Goal: Information Seeking & Learning: Learn about a topic

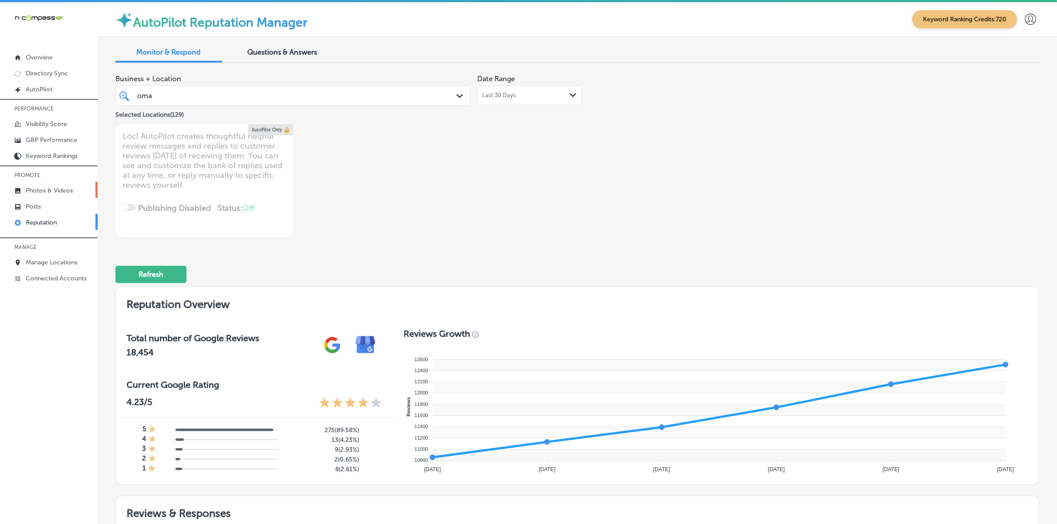
scroll to position [329, 0]
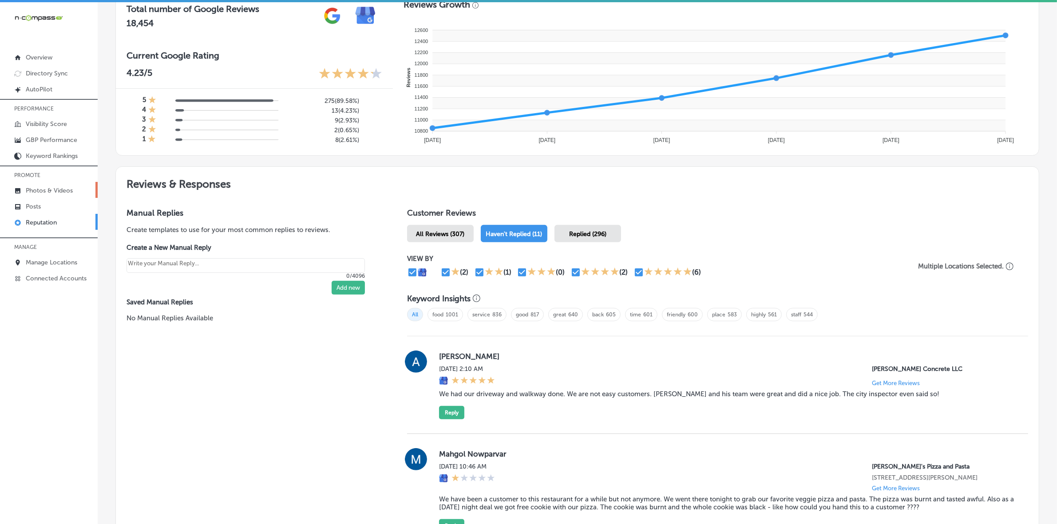
click at [41, 193] on p "Photos & Videos" at bounding box center [49, 191] width 47 height 8
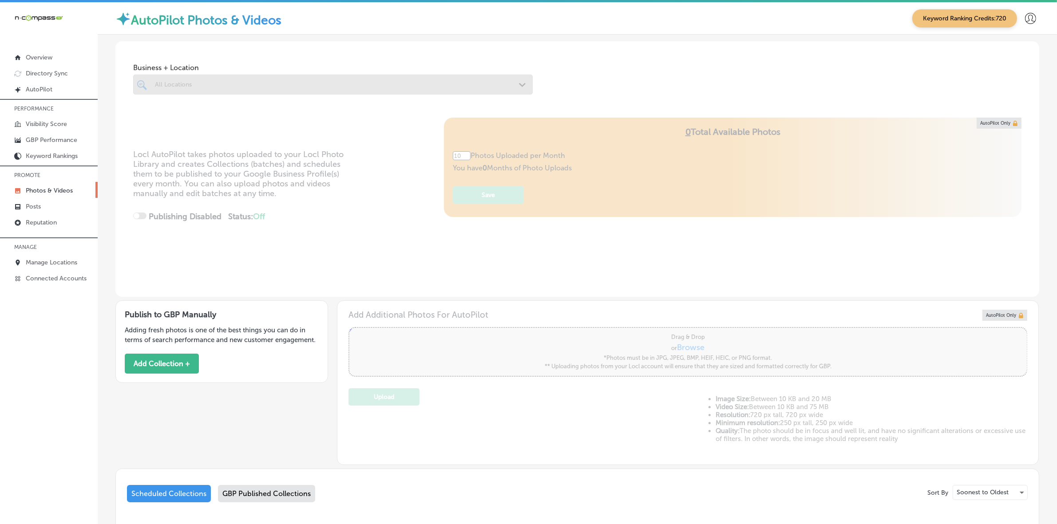
click at [391, 87] on div at bounding box center [332, 85] width 399 height 20
type input "5"
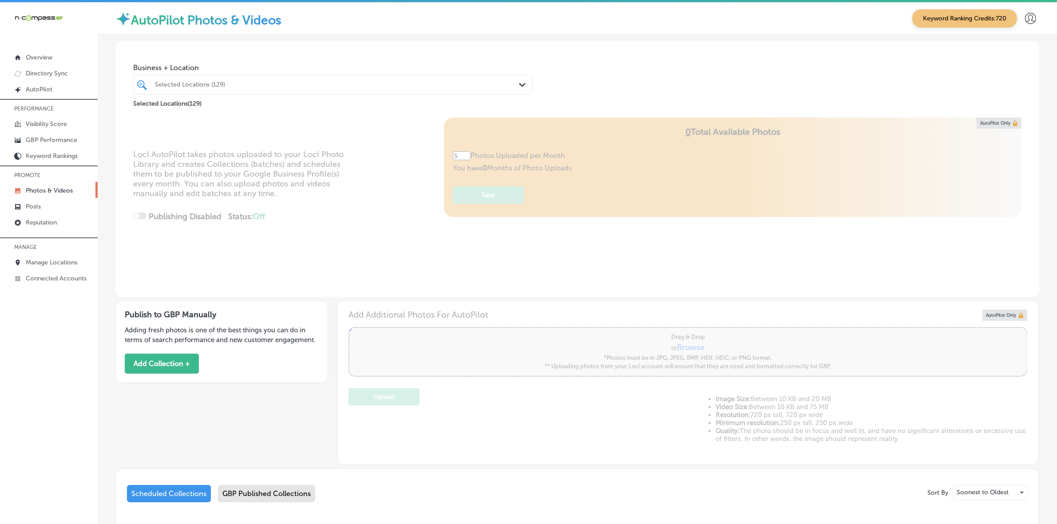
click at [391, 86] on div "Selected Locations (129)" at bounding box center [337, 85] width 365 height 8
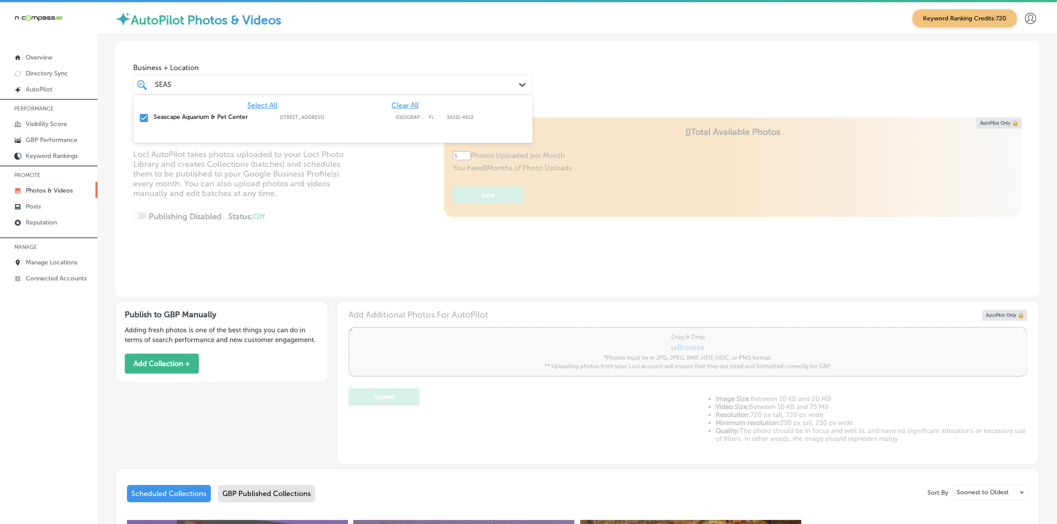
click at [416, 99] on div "Select All Clear All Seascape Aquarium & Pet Center [STREET_ADDRESS]-4813 [STRE…" at bounding box center [332, 112] width 399 height 34
click at [411, 107] on span "Clear All" at bounding box center [404, 105] width 27 height 8
click at [405, 119] on label "[GEOGRAPHIC_DATA]" at bounding box center [409, 118] width 29 height 6
type input "SEAS"
click at [631, 72] on div "Business + Location option [STREET_ADDRESS]. option [STREET_ADDRESS]. 2 results…" at bounding box center [577, 74] width 924 height 67
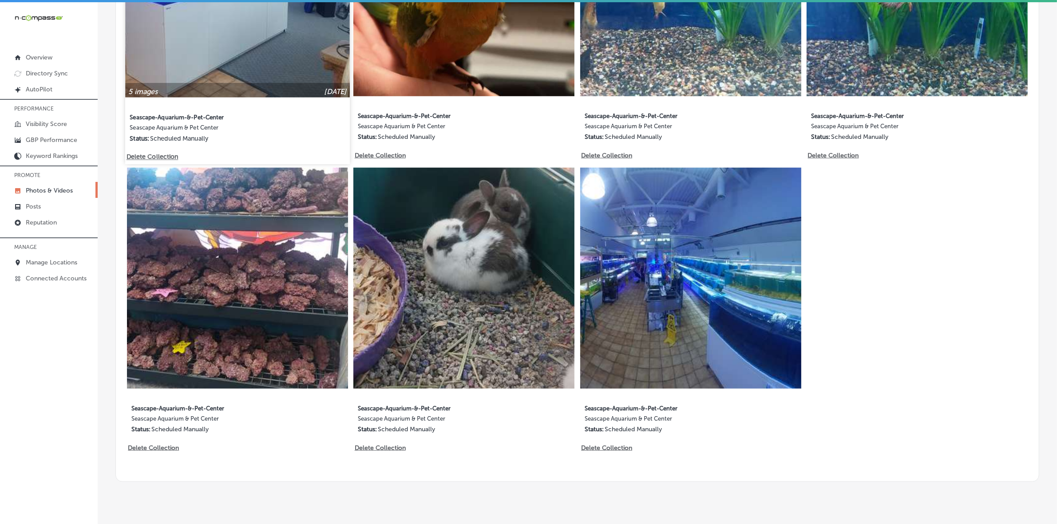
scroll to position [949, 0]
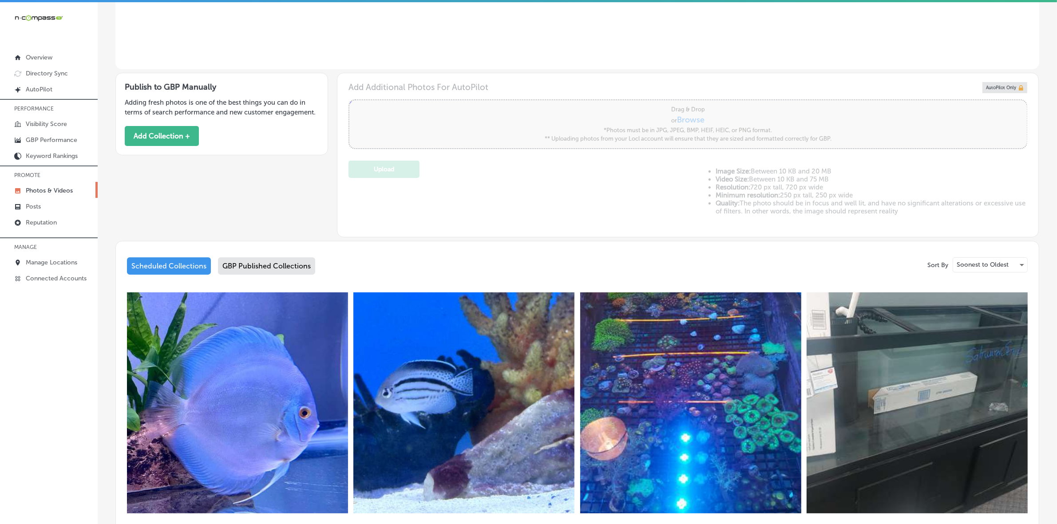
click at [267, 265] on div "GBP Published Collections" at bounding box center [266, 265] width 97 height 17
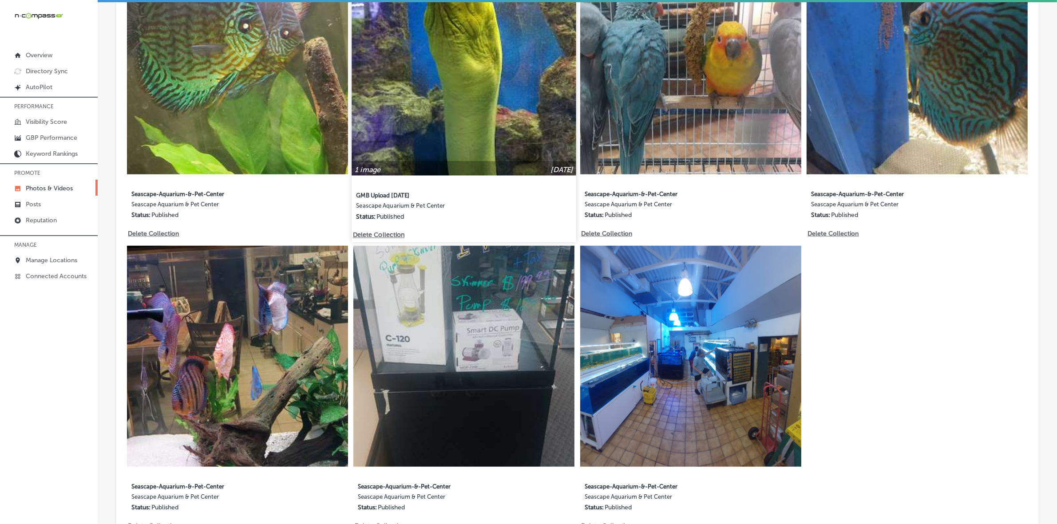
scroll to position [949, 0]
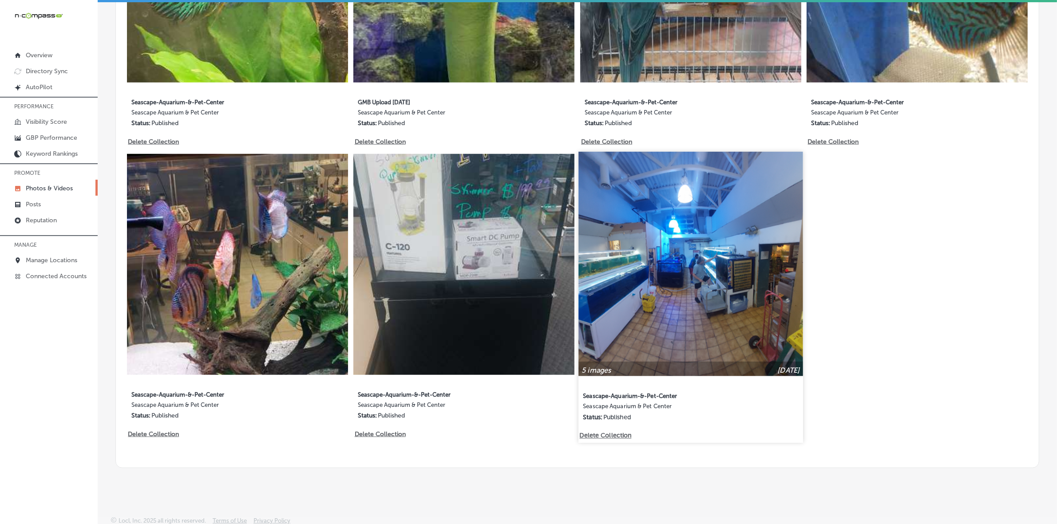
click at [687, 222] on img at bounding box center [690, 264] width 224 height 224
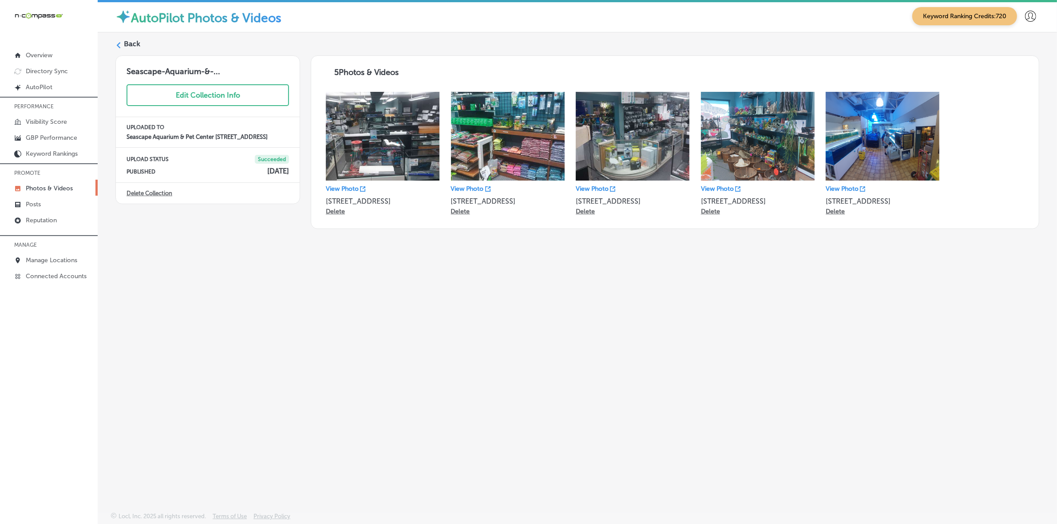
click at [120, 44] on icon at bounding box center [118, 45] width 6 height 6
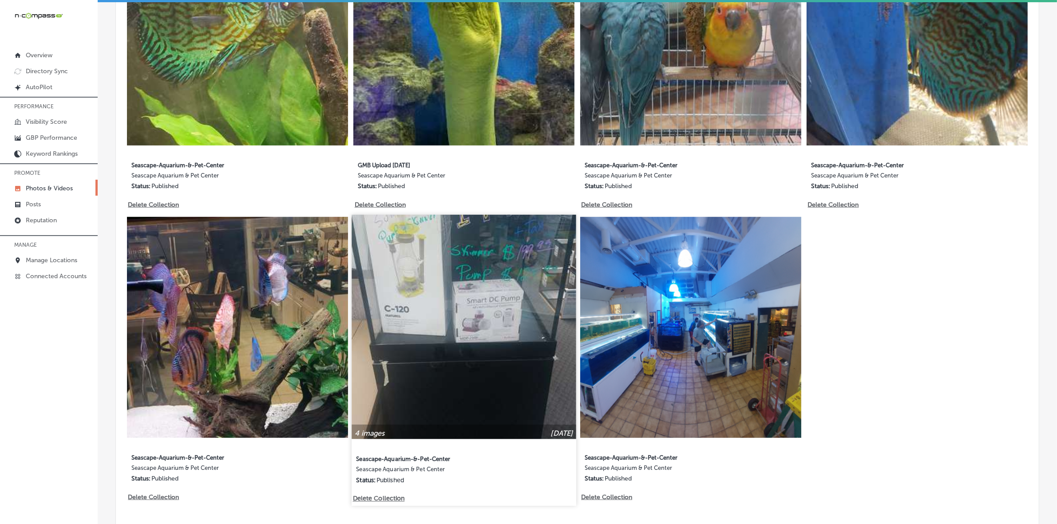
scroll to position [949, 0]
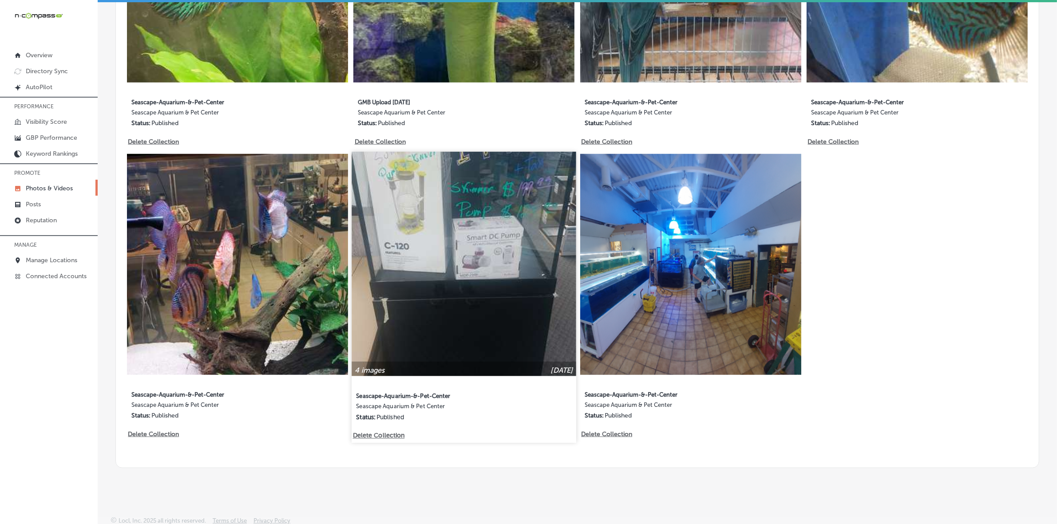
type input "5"
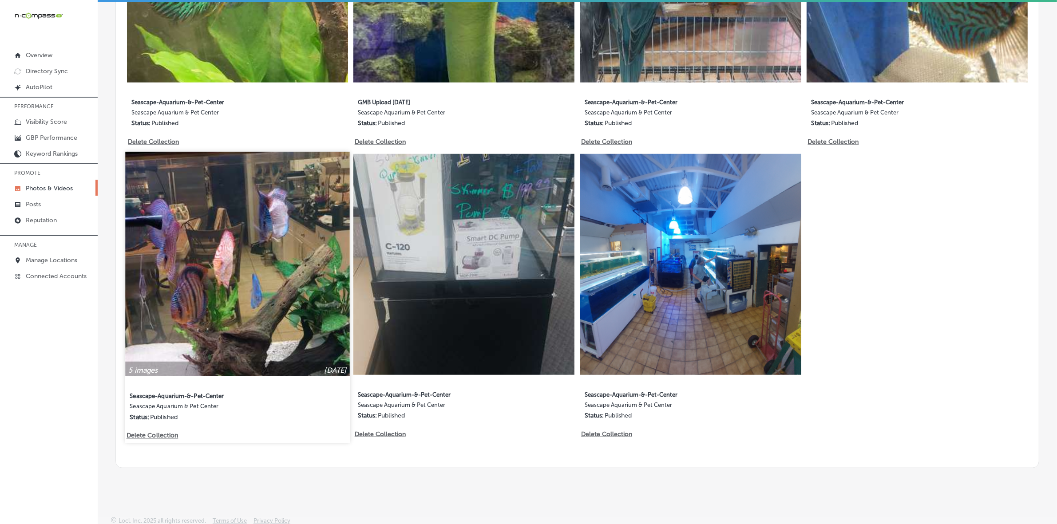
click at [293, 281] on img at bounding box center [237, 264] width 224 height 224
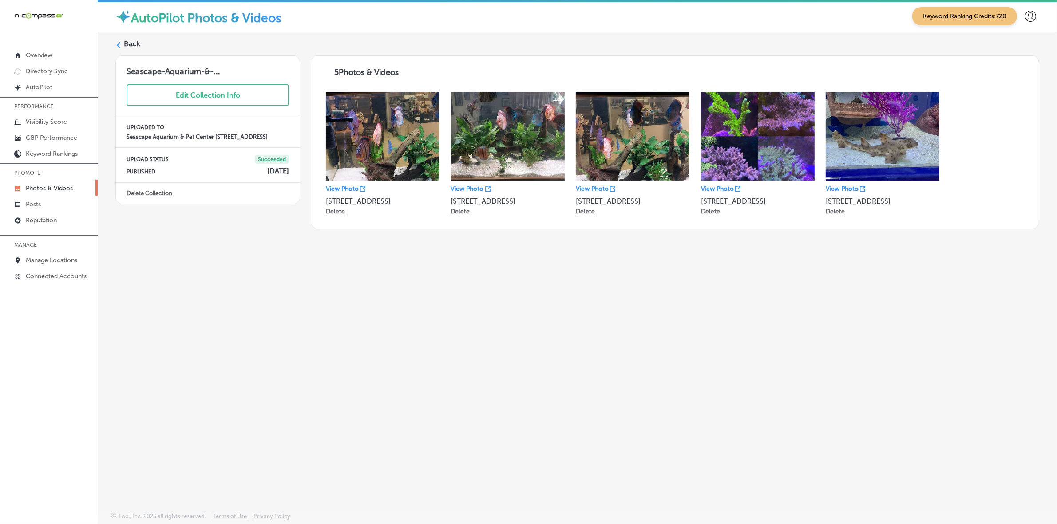
click at [123, 44] on div "Back" at bounding box center [577, 47] width 924 height 16
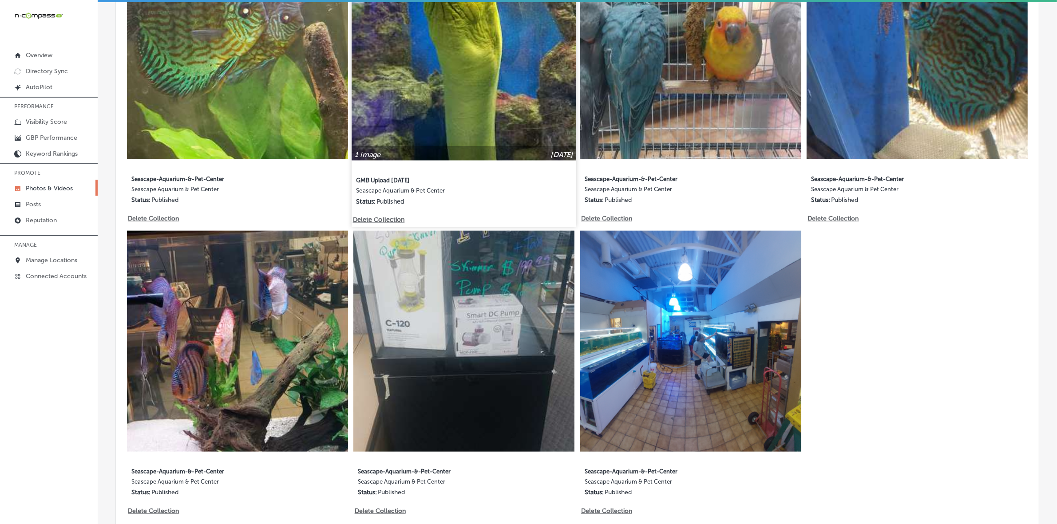
scroll to position [949, 0]
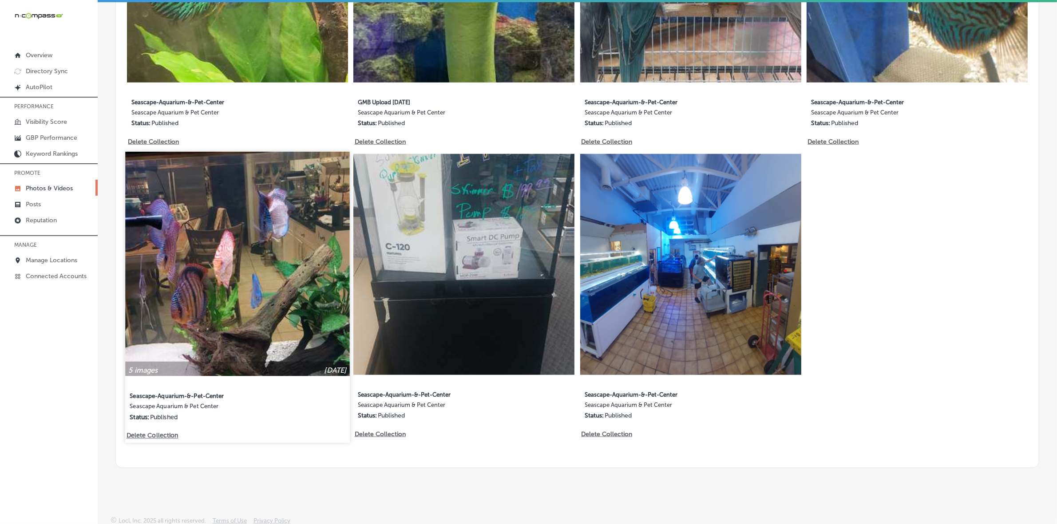
type input "5"
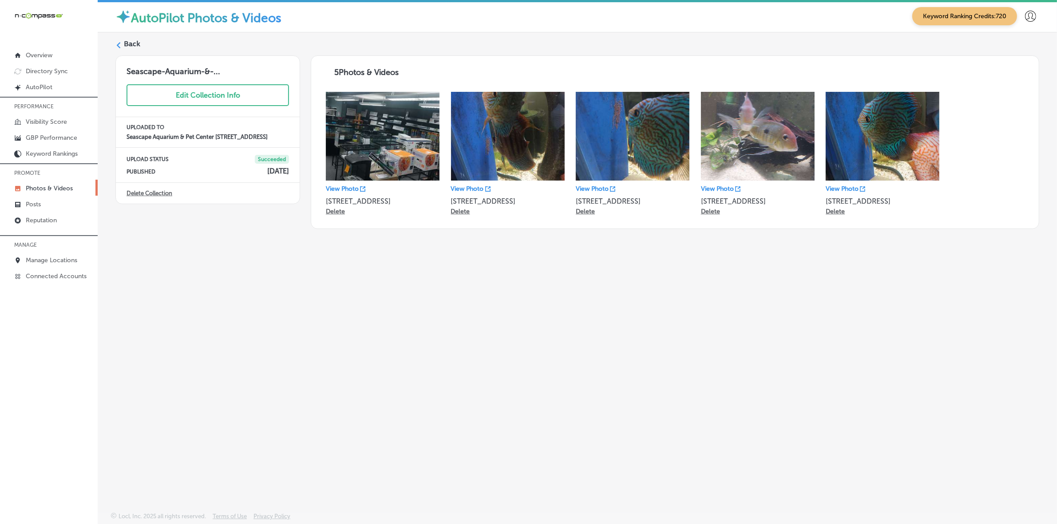
click at [116, 45] on icon at bounding box center [118, 45] width 6 height 6
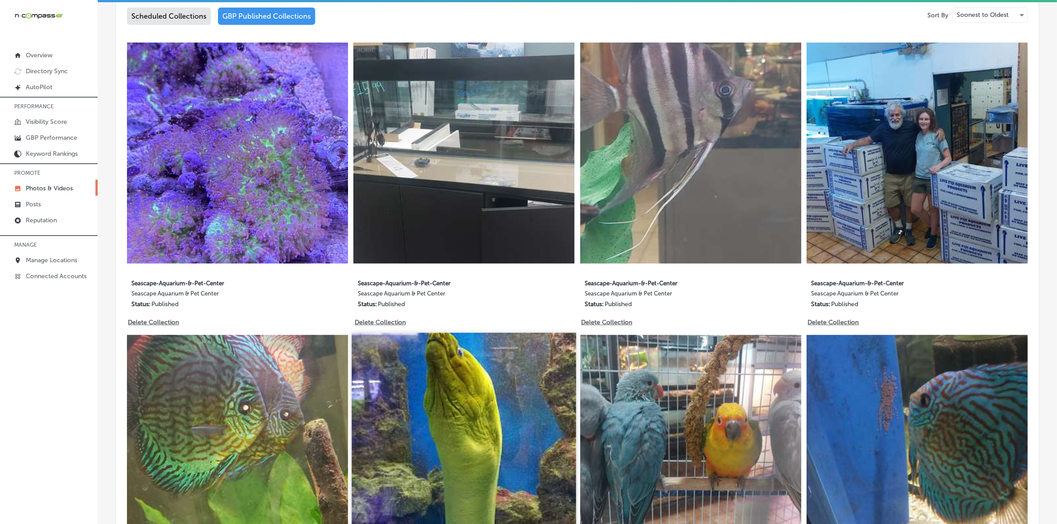
type input "5"
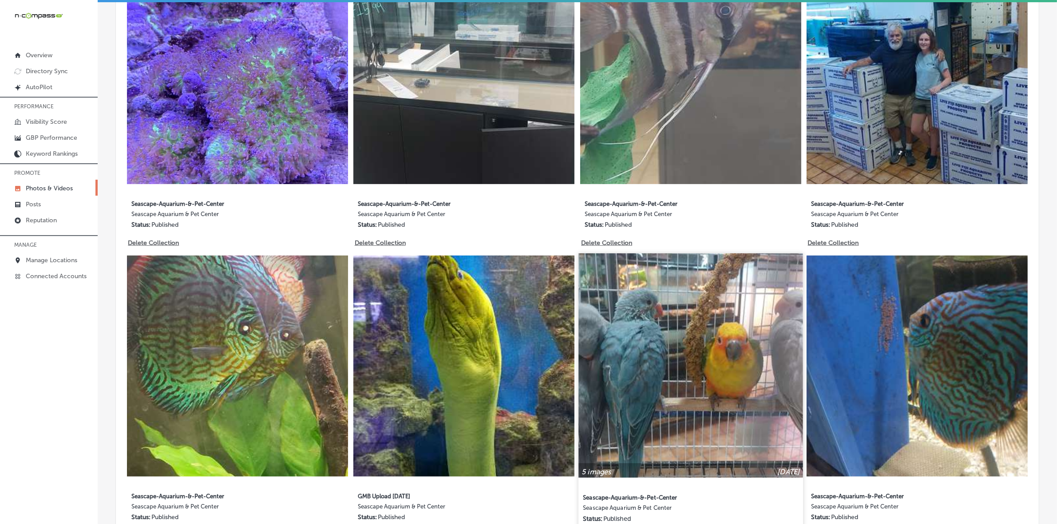
scroll to position [610, 0]
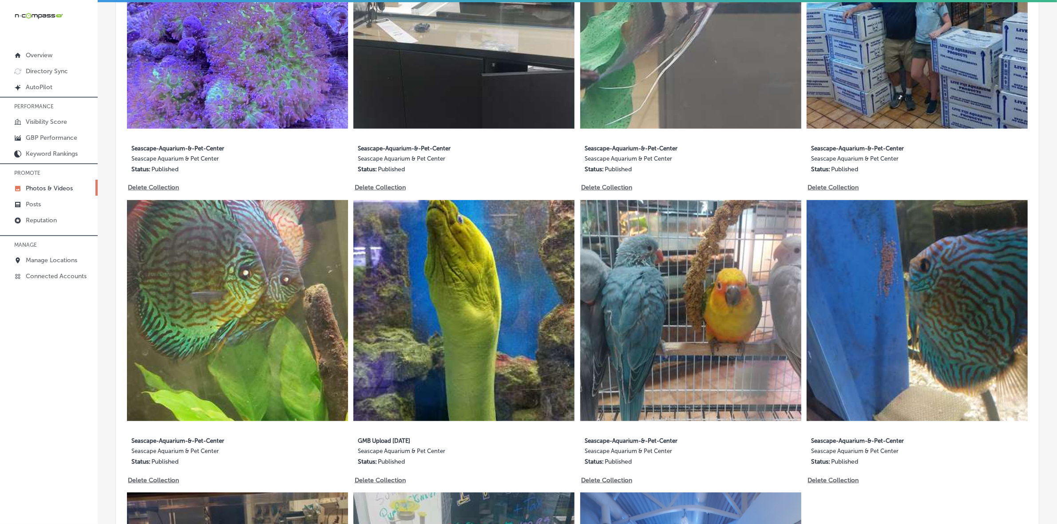
click at [697, 351] on img at bounding box center [690, 310] width 221 height 221
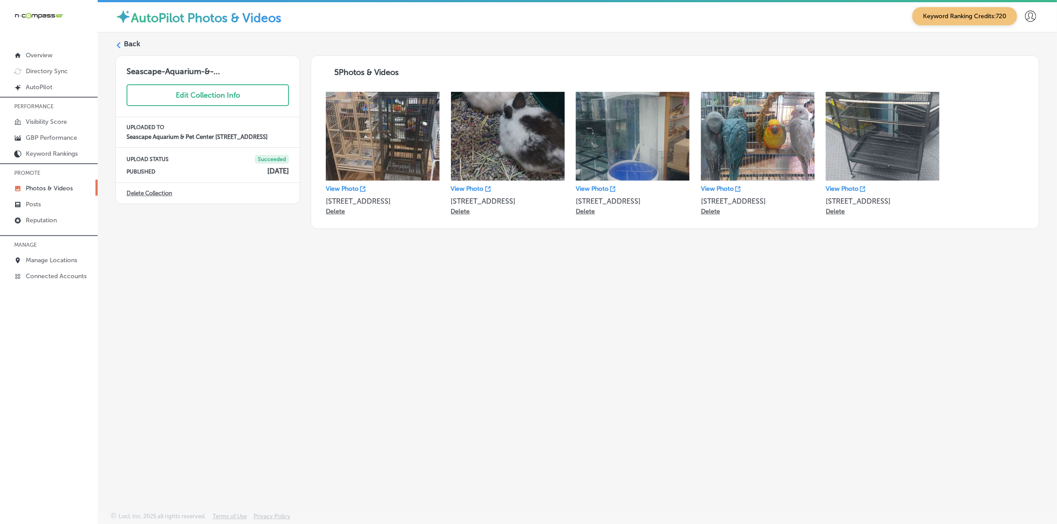
click at [115, 47] on icon at bounding box center [118, 45] width 6 height 6
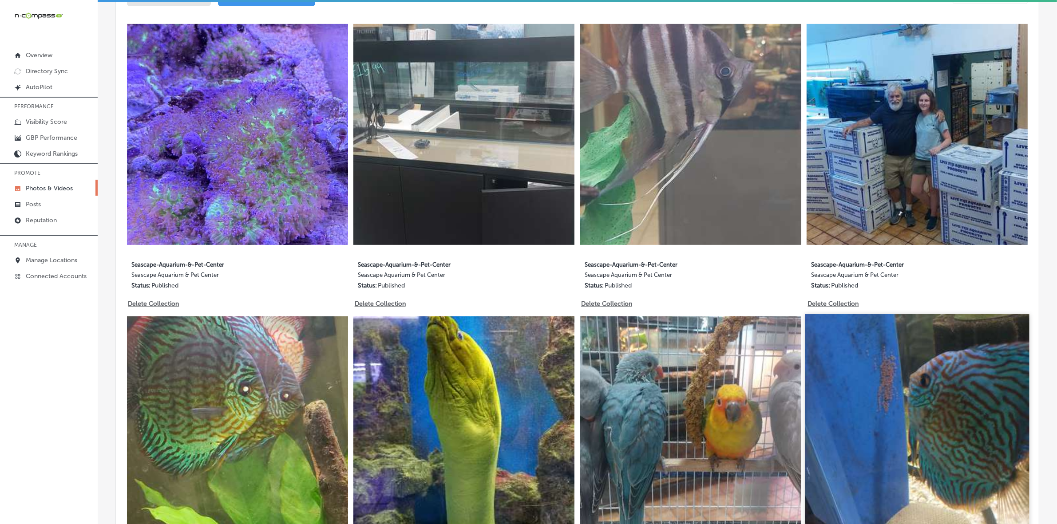
scroll to position [610, 0]
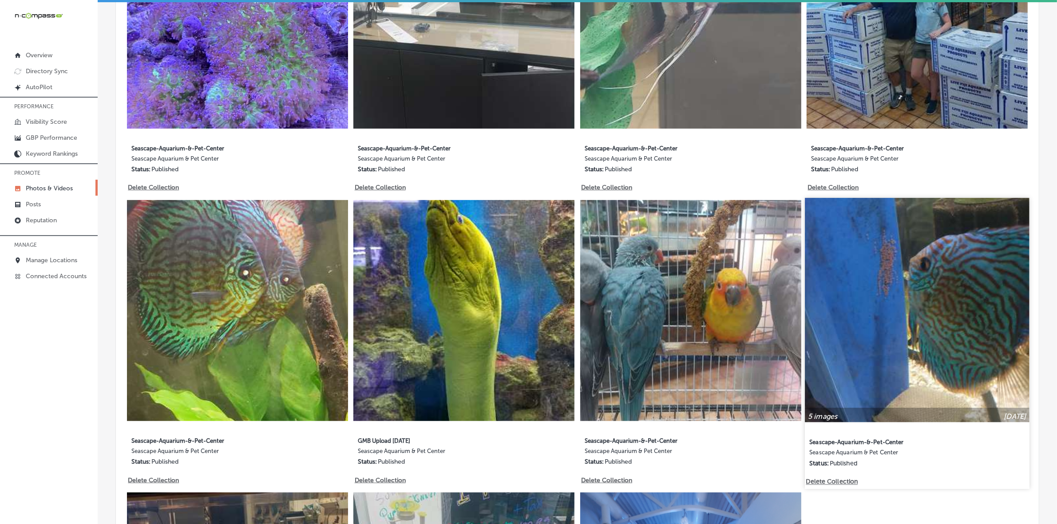
type input "5"
click at [905, 334] on img at bounding box center [917, 310] width 224 height 224
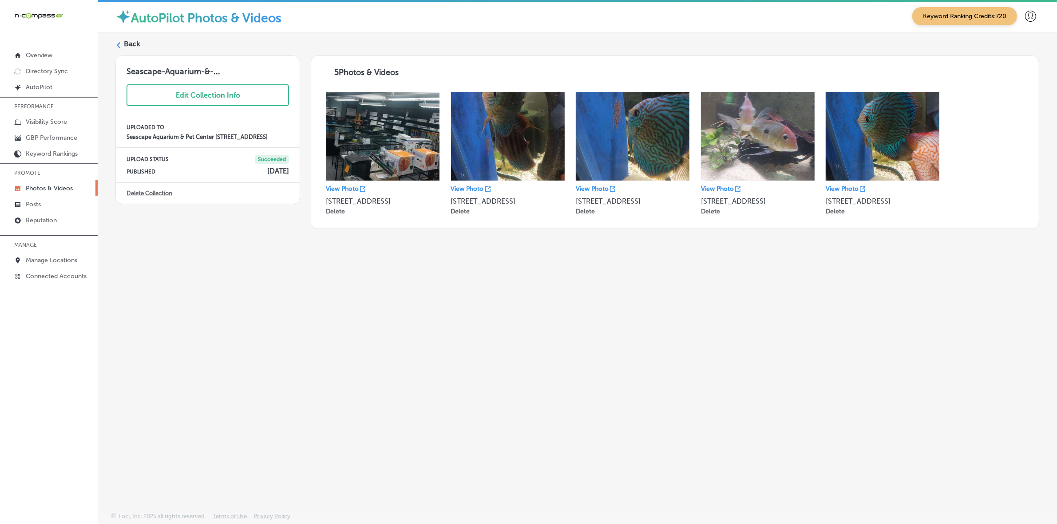
click at [116, 42] on icon at bounding box center [118, 45] width 6 height 6
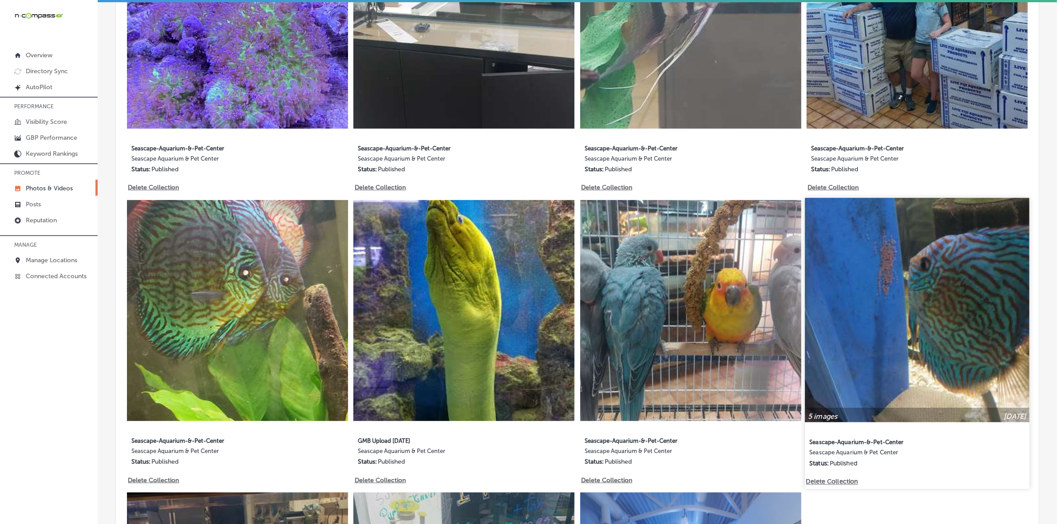
type input "5"
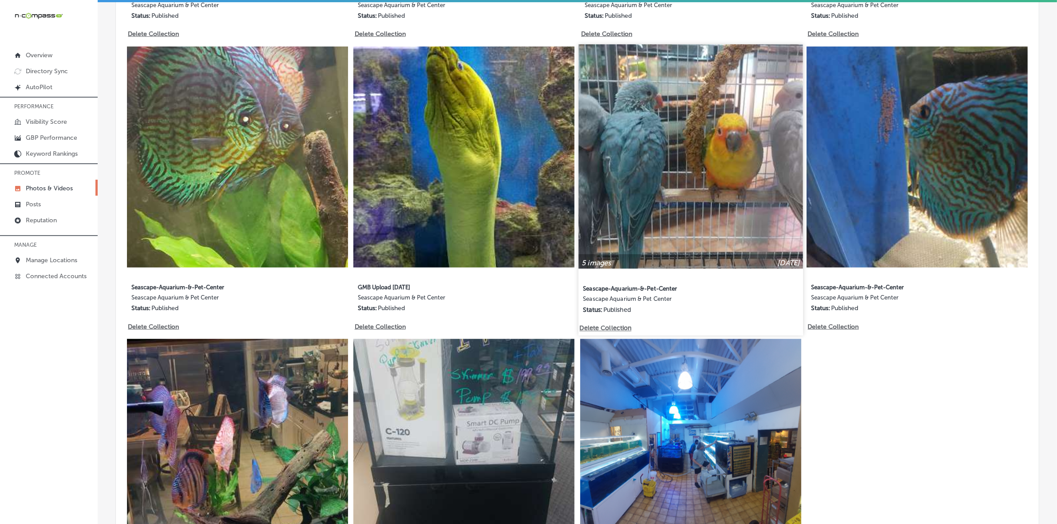
scroll to position [721, 0]
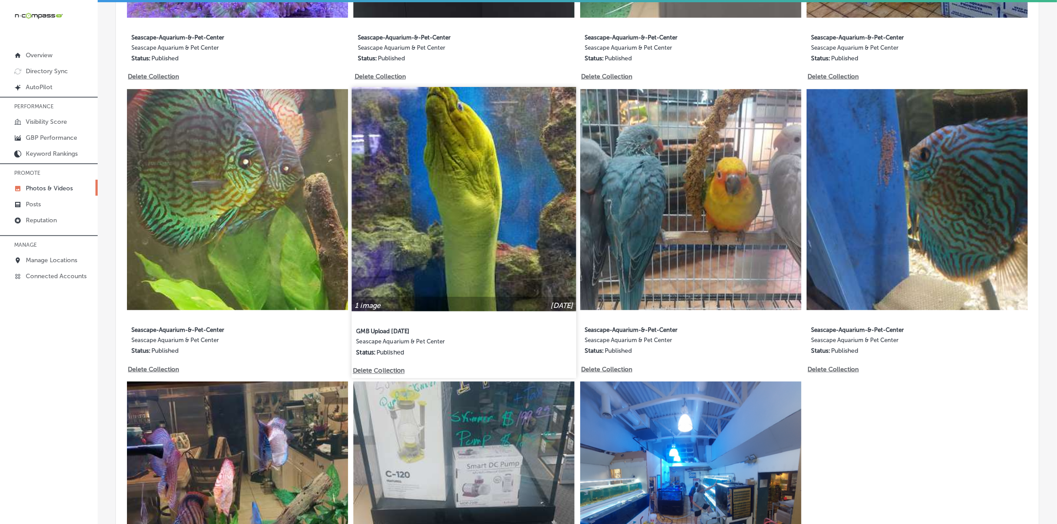
click at [420, 203] on img at bounding box center [464, 199] width 224 height 224
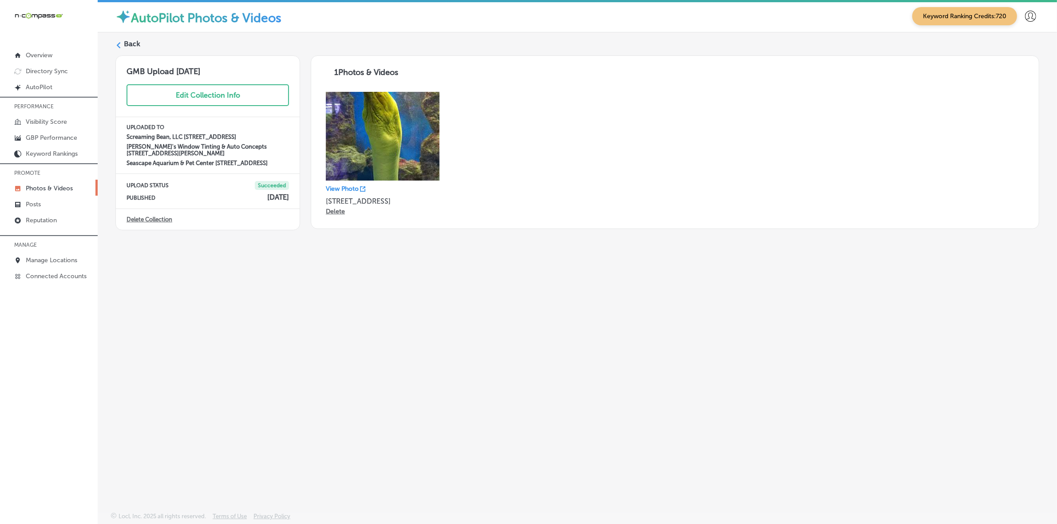
click at [120, 45] on icon at bounding box center [118, 45] width 6 height 6
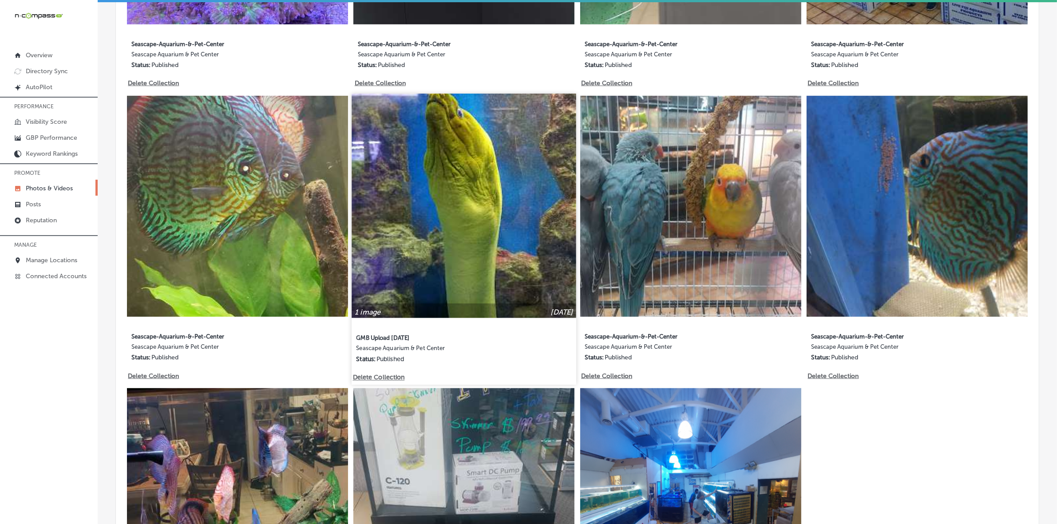
scroll to position [721, 0]
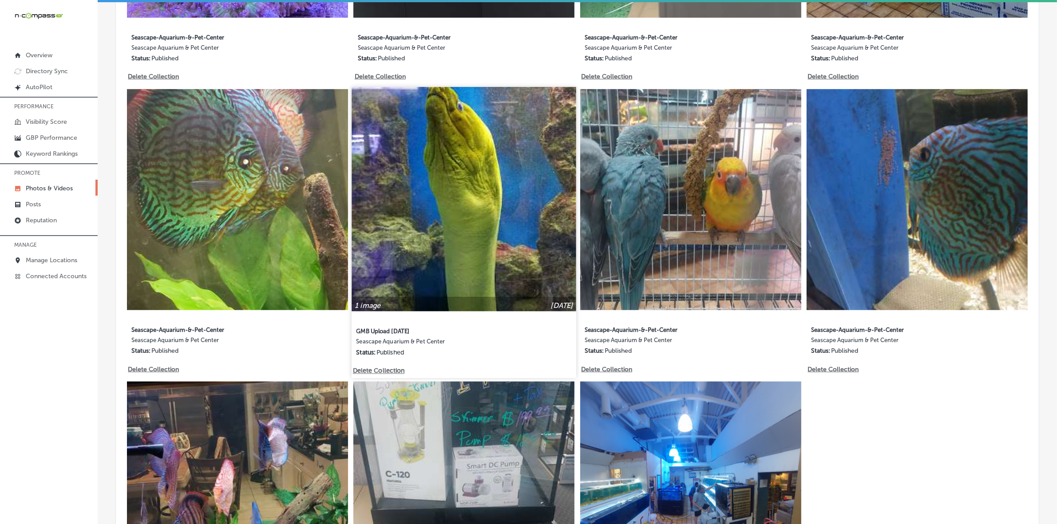
type input "5"
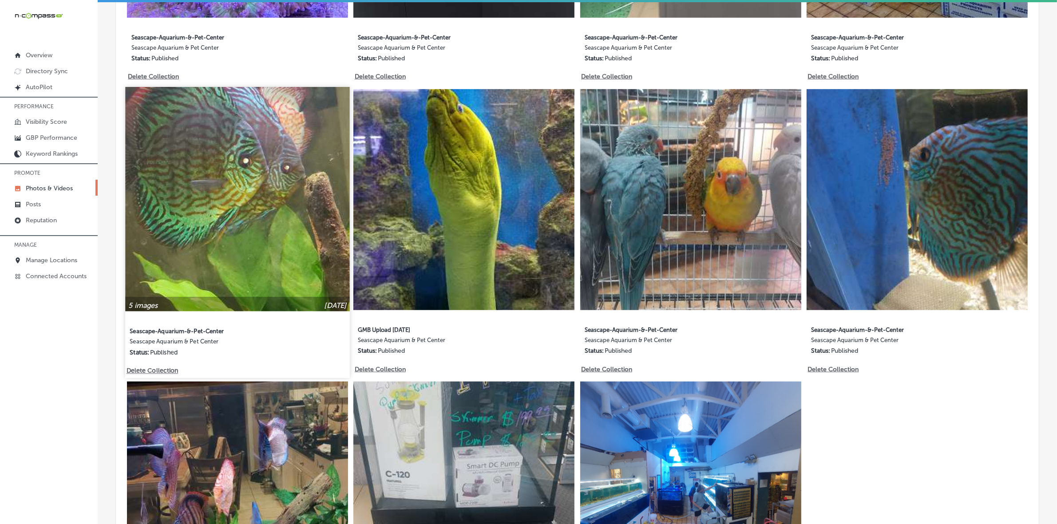
click at [202, 242] on img at bounding box center [237, 199] width 224 height 224
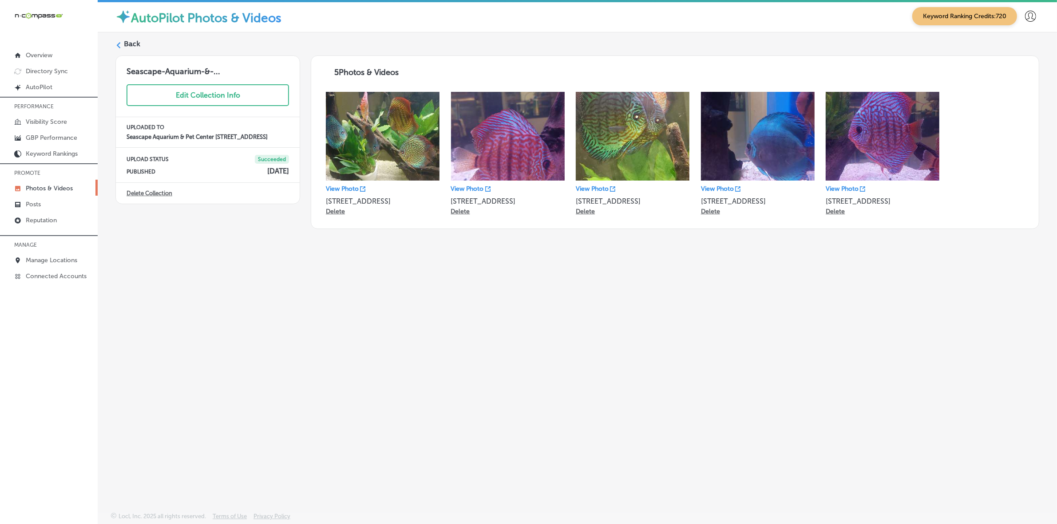
click at [119, 47] on polygon at bounding box center [119, 45] width 4 height 6
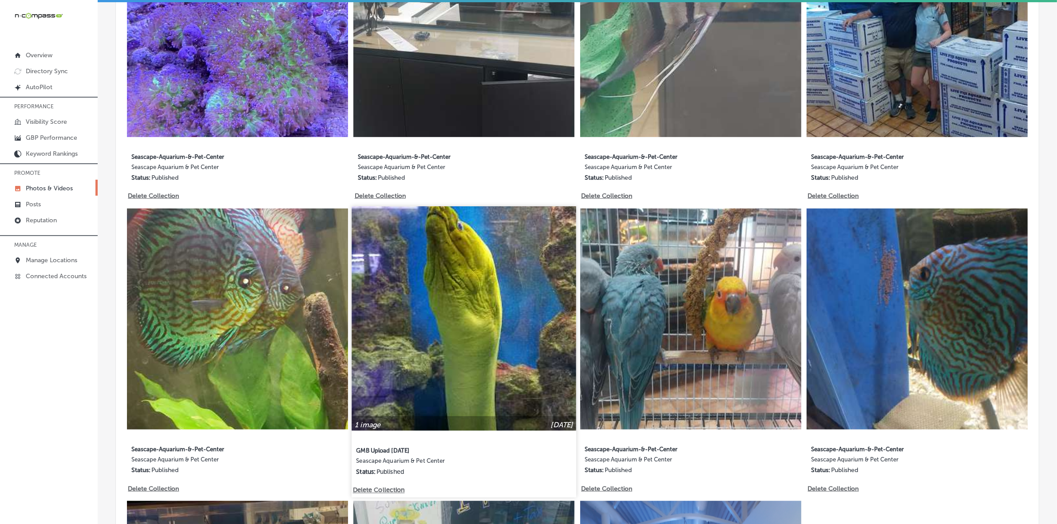
scroll to position [610, 0]
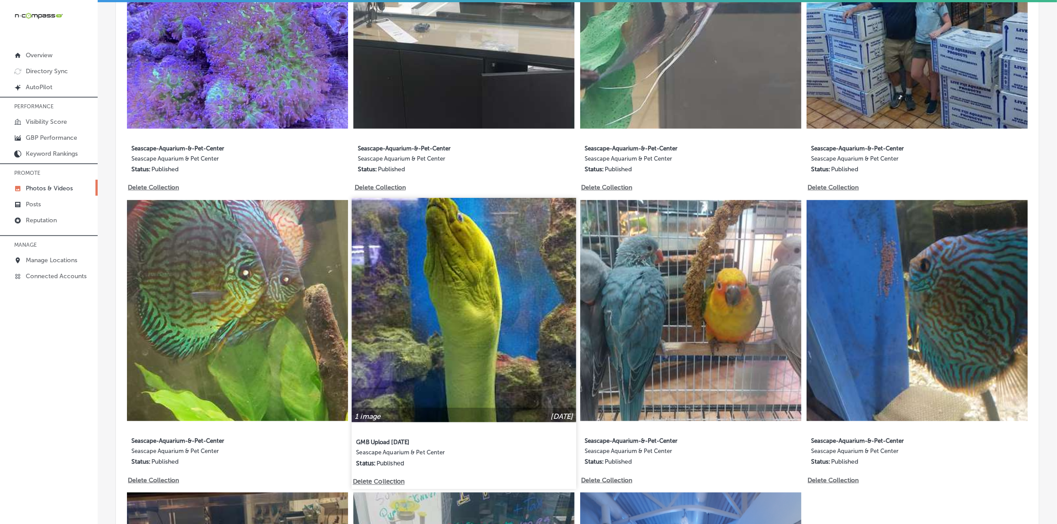
type input "5"
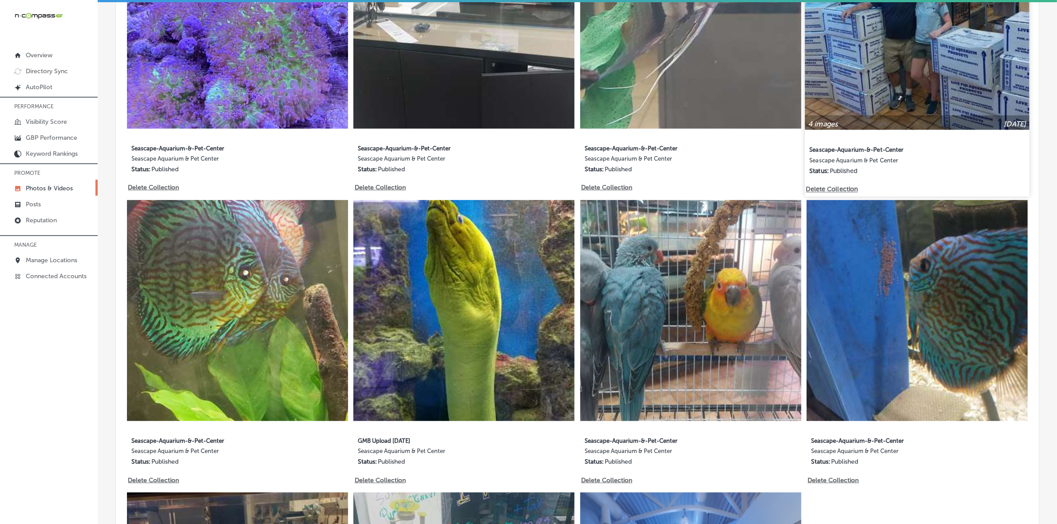
click at [931, 91] on img at bounding box center [917, 17] width 224 height 224
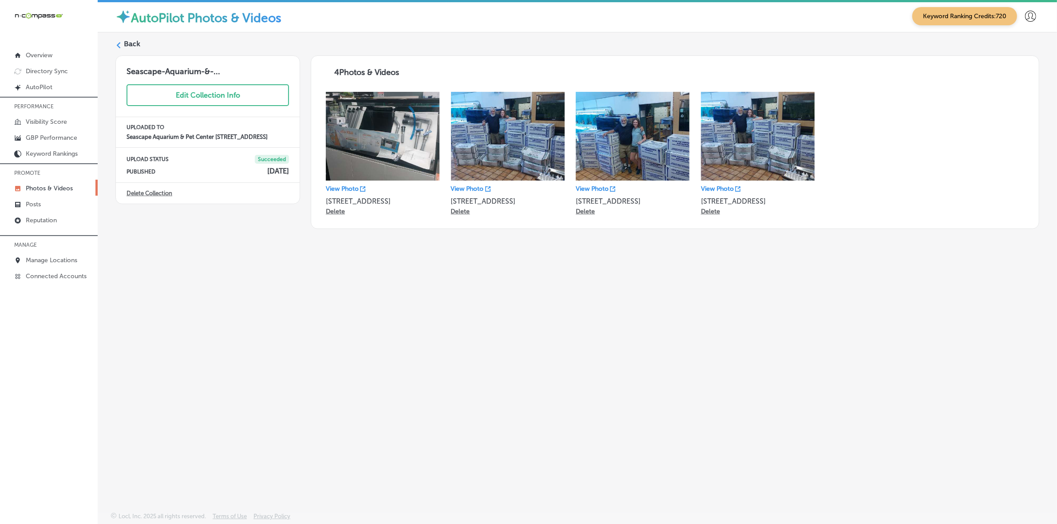
click at [119, 50] on div at bounding box center [118, 46] width 6 height 8
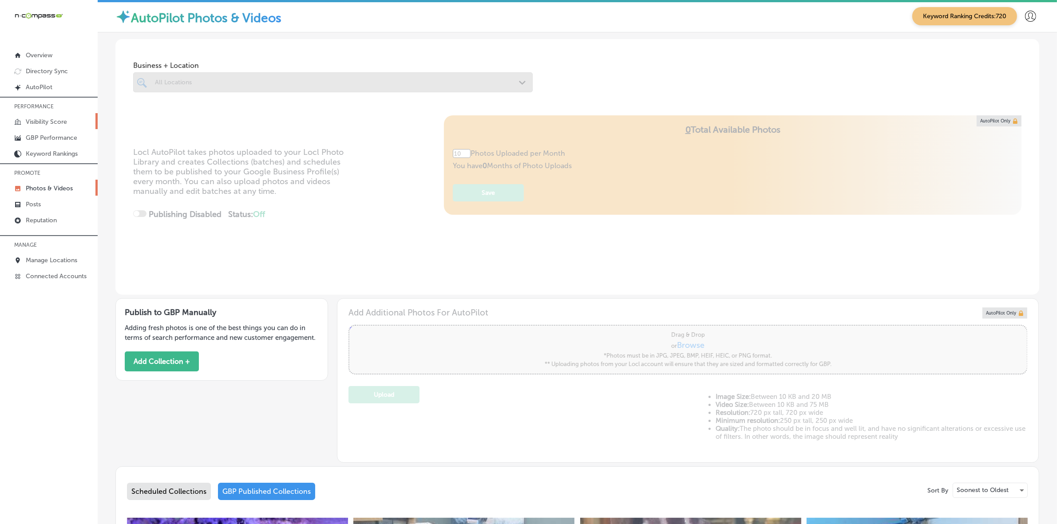
type input "5"
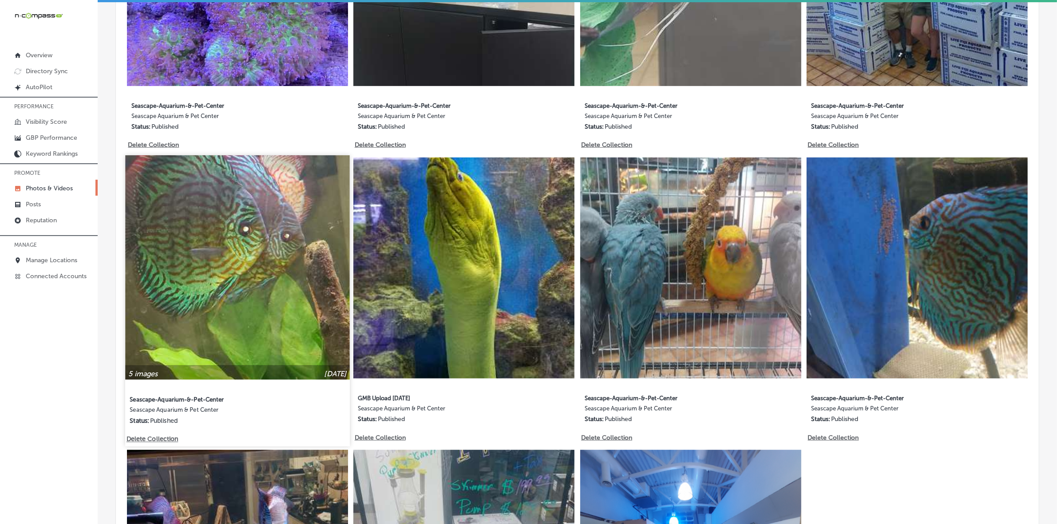
scroll to position [666, 0]
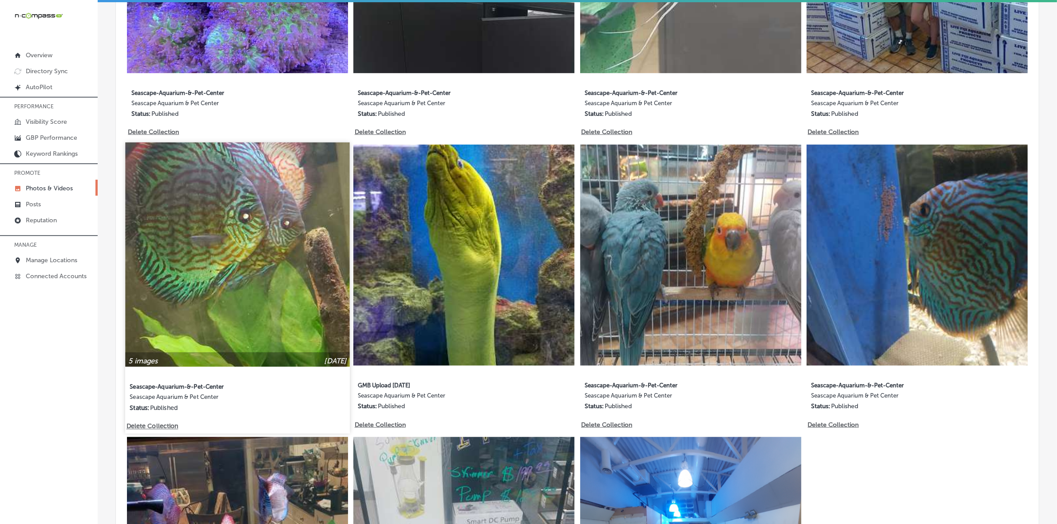
click at [220, 280] on img at bounding box center [237, 254] width 224 height 224
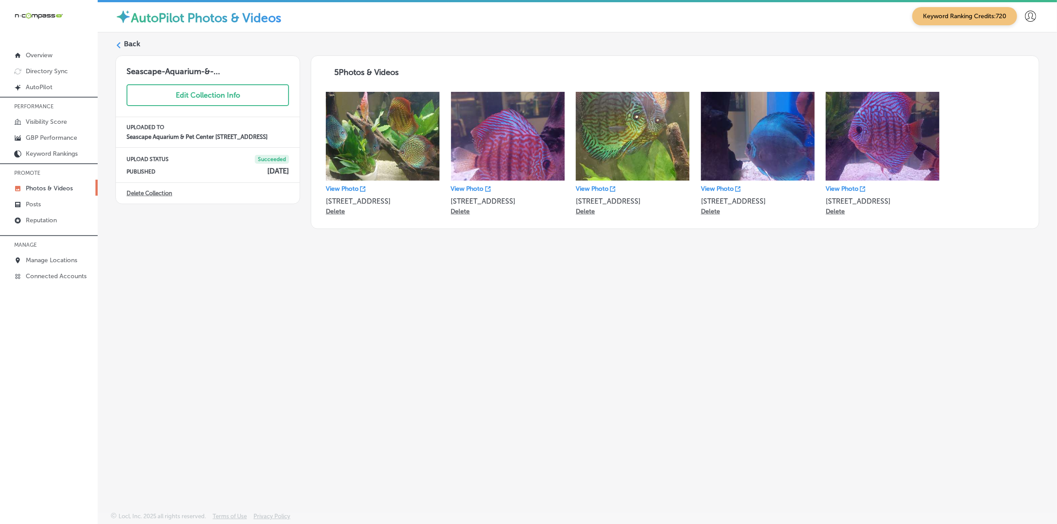
click at [120, 47] on icon at bounding box center [118, 45] width 6 height 6
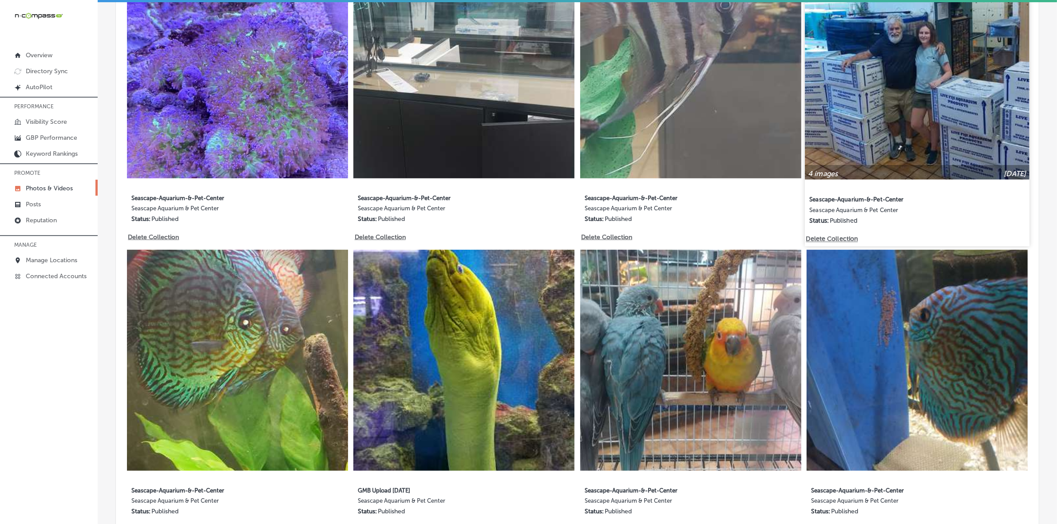
scroll to position [499, 0]
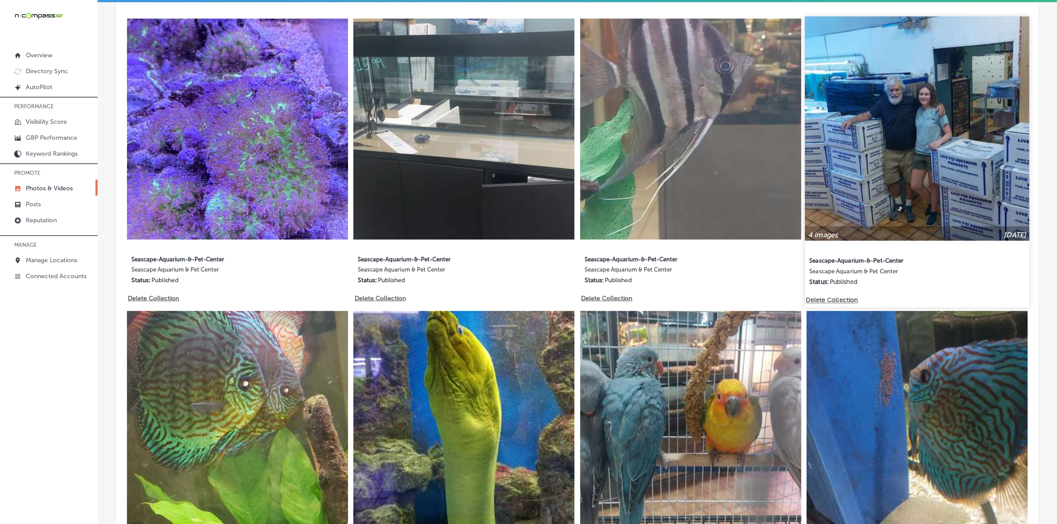
type input "5"
click at [880, 154] on img at bounding box center [917, 128] width 224 height 224
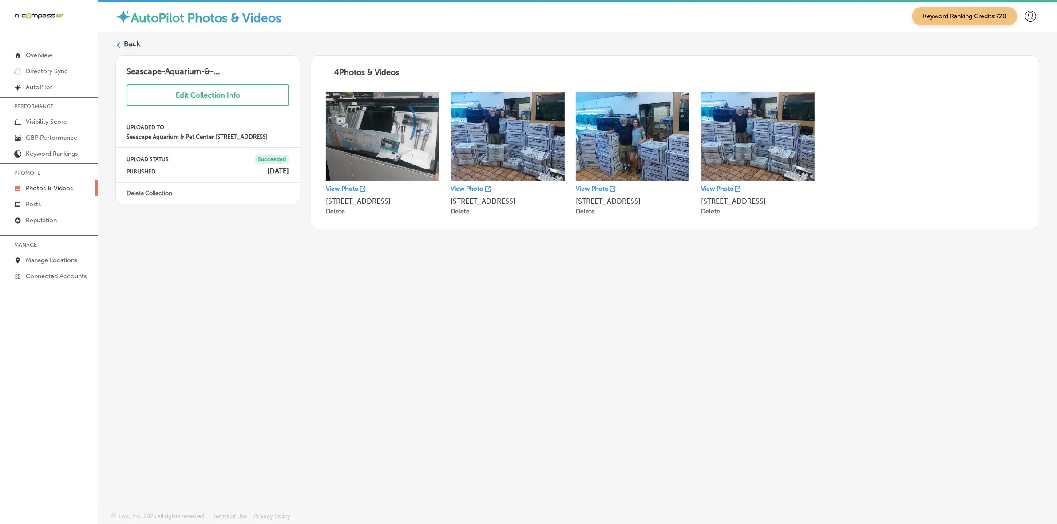
click at [120, 49] on div at bounding box center [118, 46] width 6 height 8
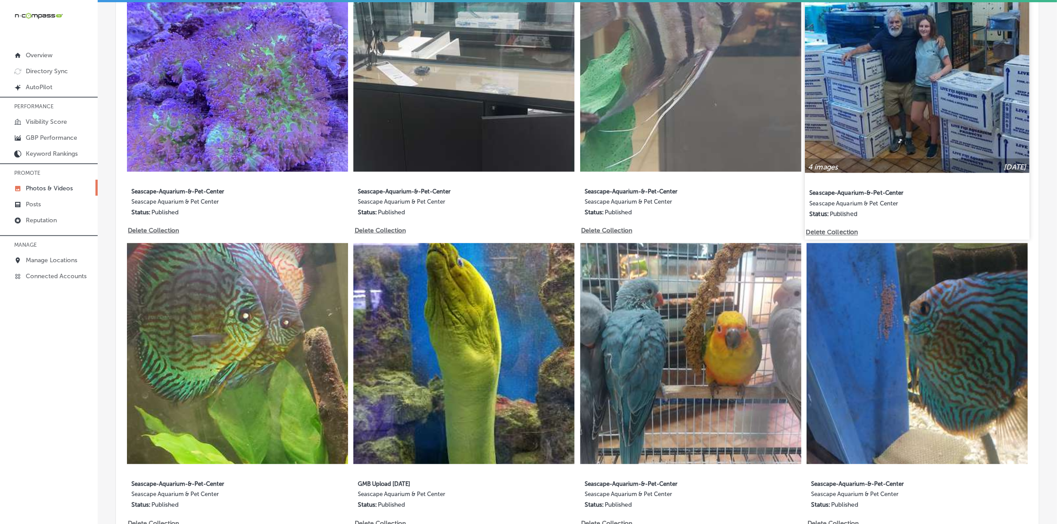
scroll to position [444, 0]
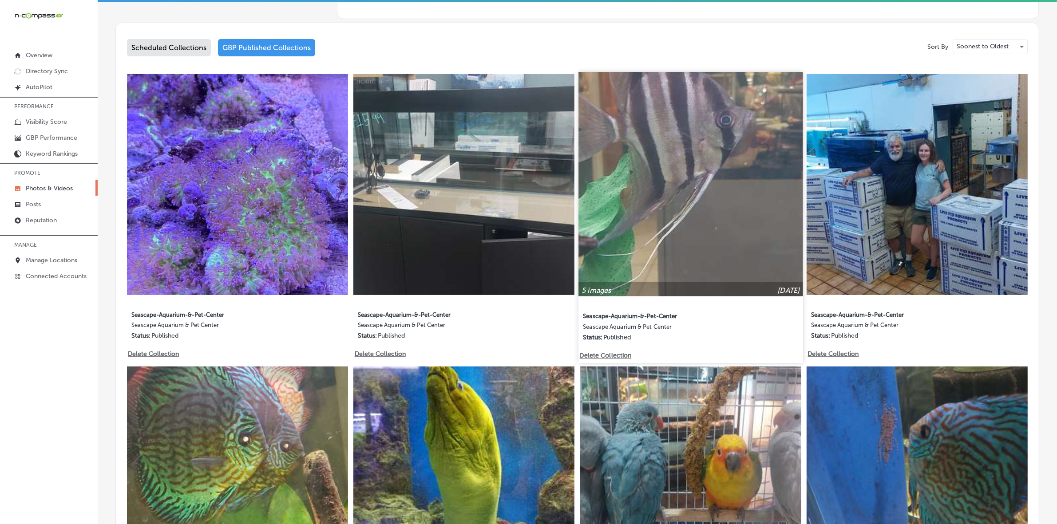
click at [731, 186] on img at bounding box center [690, 184] width 224 height 224
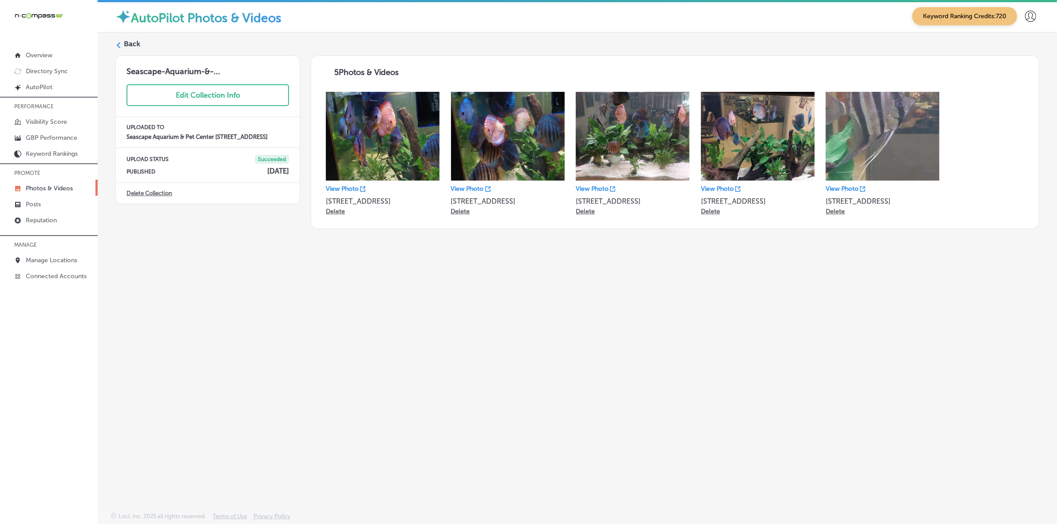
click at [119, 47] on polygon at bounding box center [119, 45] width 4 height 6
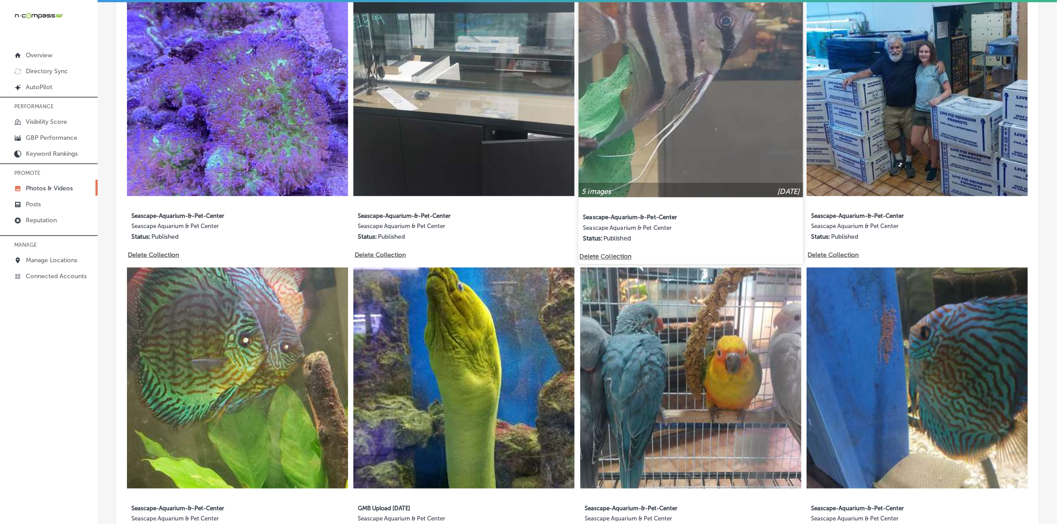
scroll to position [444, 0]
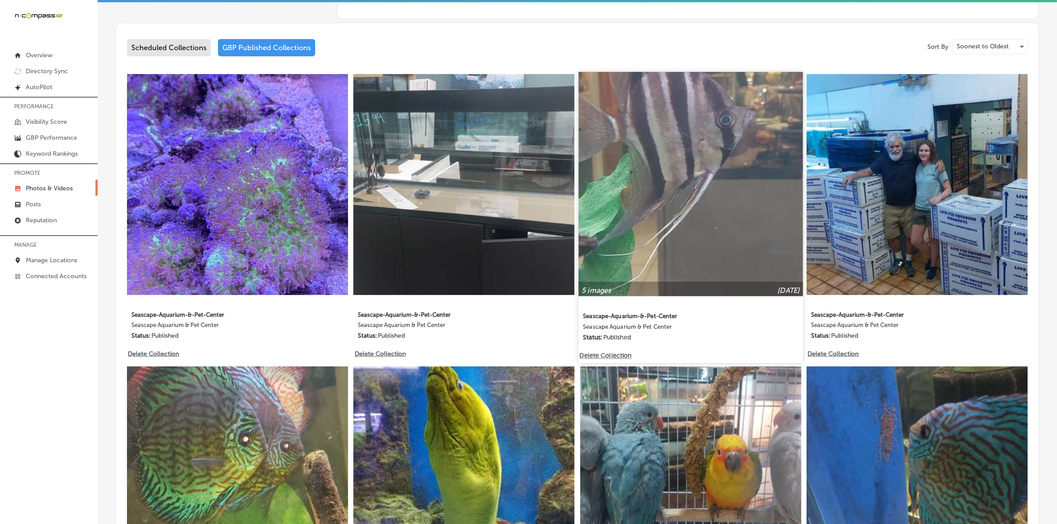
type input "5"
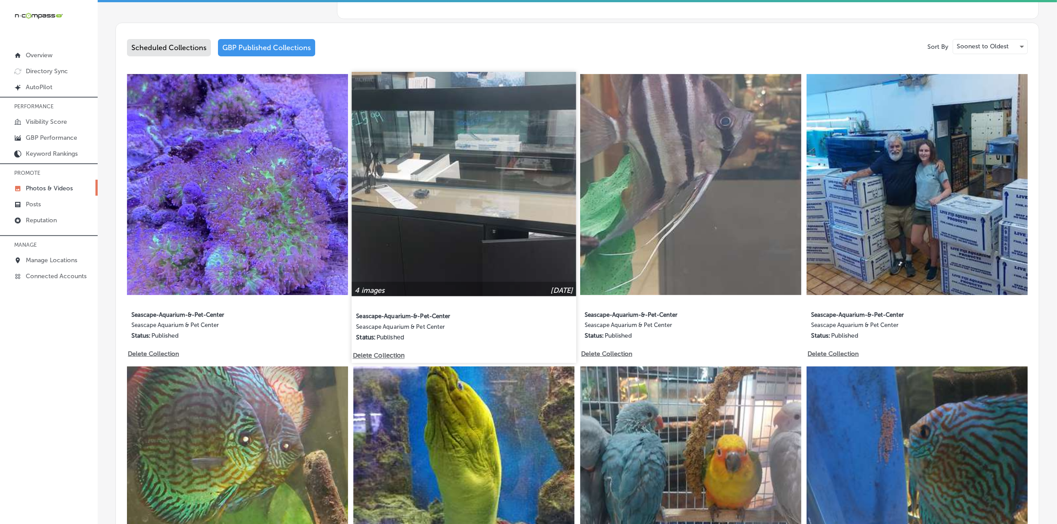
click at [510, 221] on img at bounding box center [464, 184] width 224 height 224
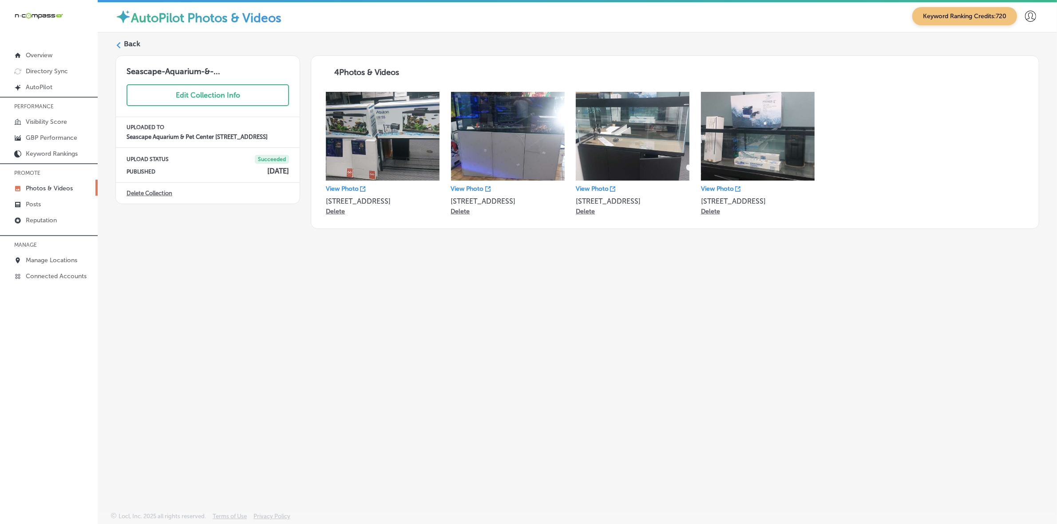
click at [118, 47] on icon at bounding box center [118, 45] width 6 height 6
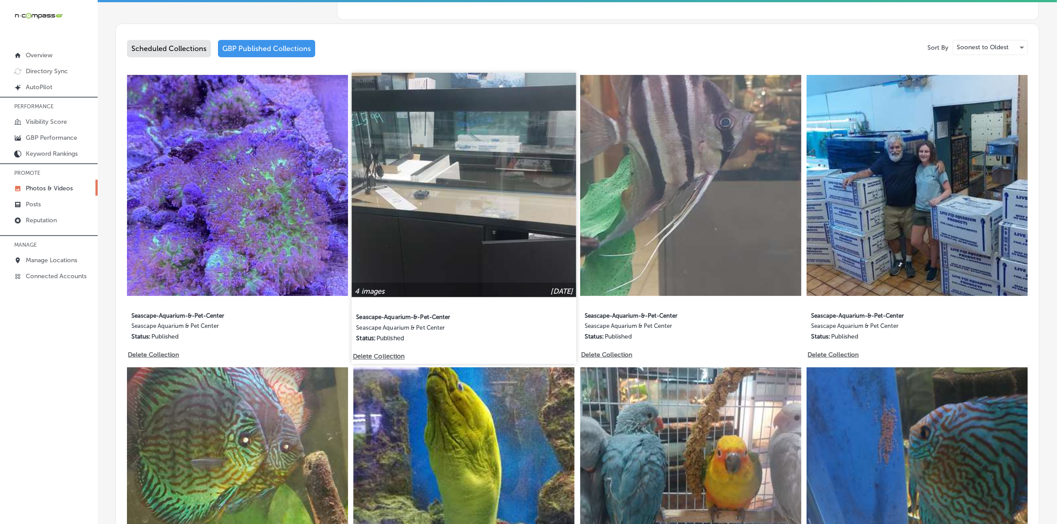
scroll to position [444, 0]
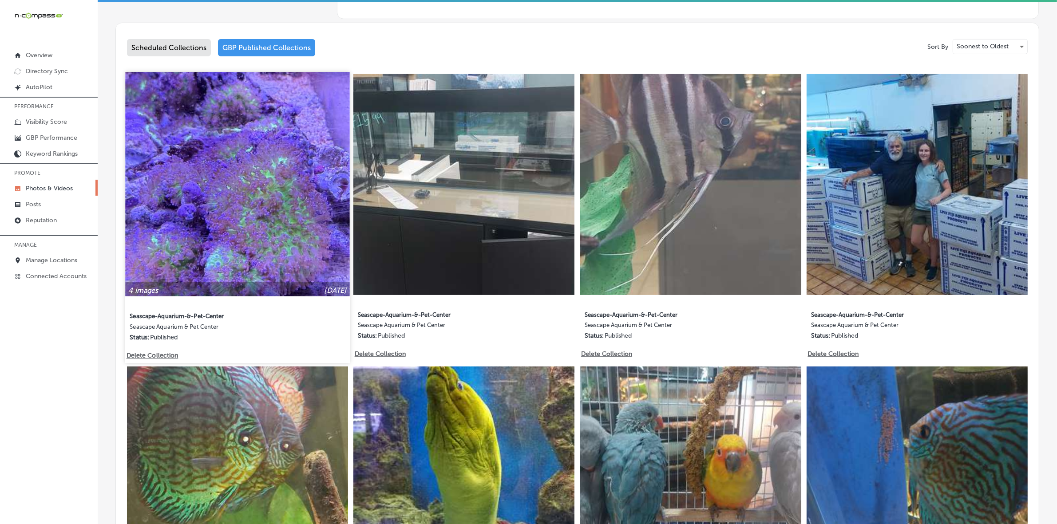
type input "5"
click at [292, 212] on img at bounding box center [237, 184] width 224 height 224
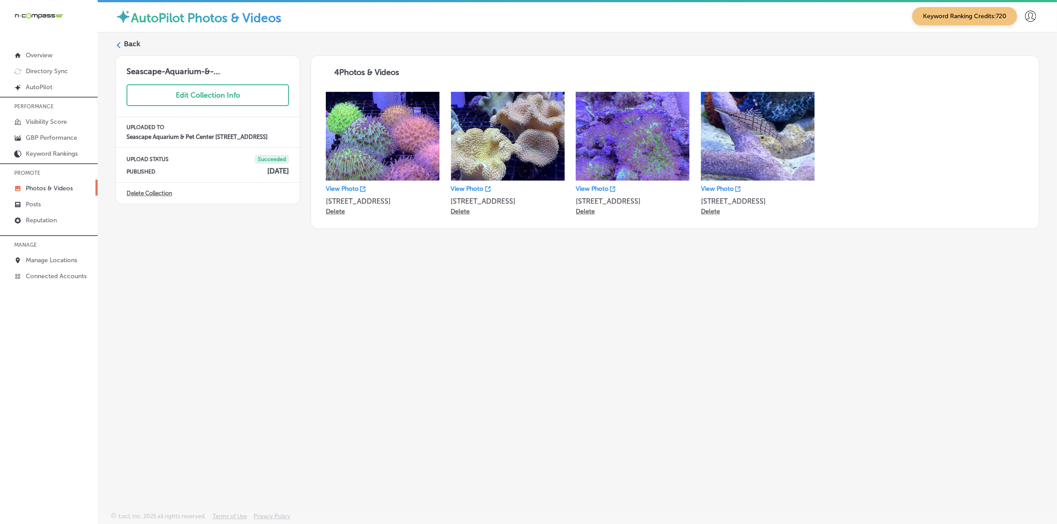
click at [120, 45] on icon at bounding box center [118, 45] width 6 height 6
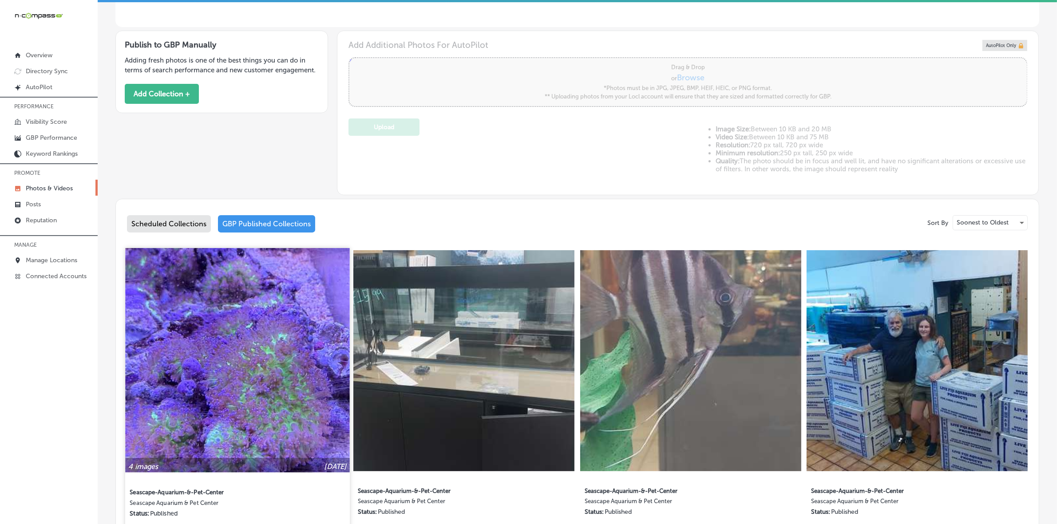
scroll to position [277, 0]
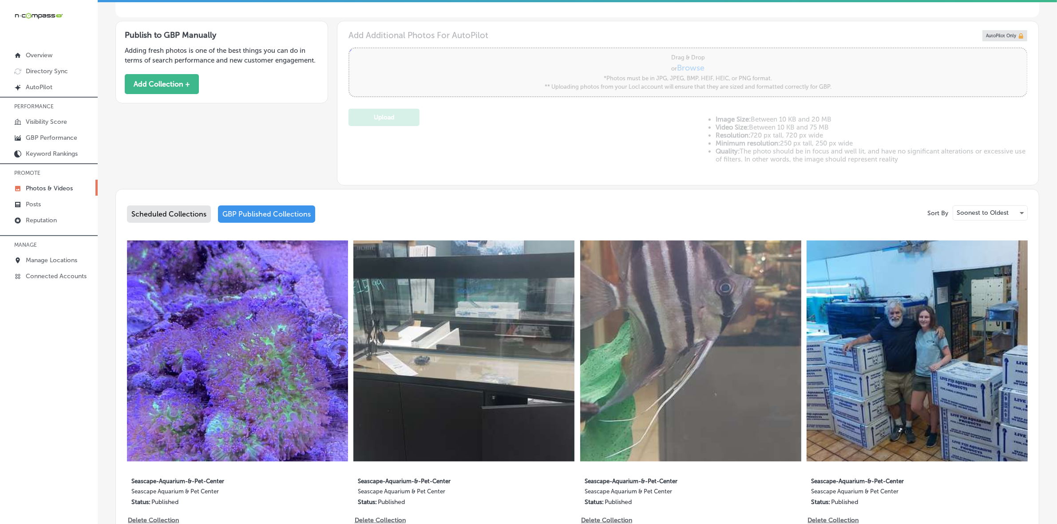
click at [196, 212] on div "Scheduled Collections" at bounding box center [169, 214] width 84 height 17
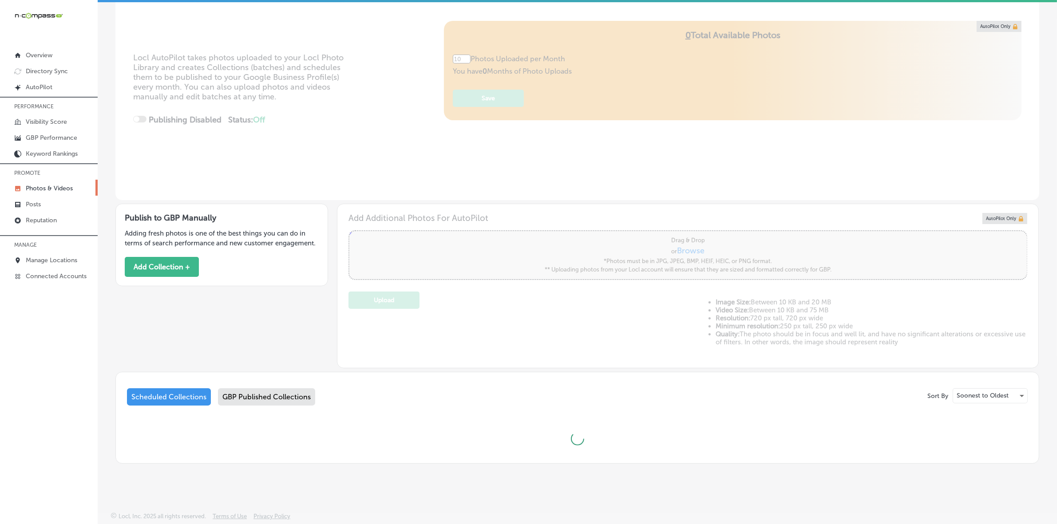
scroll to position [93, 0]
type input "5"
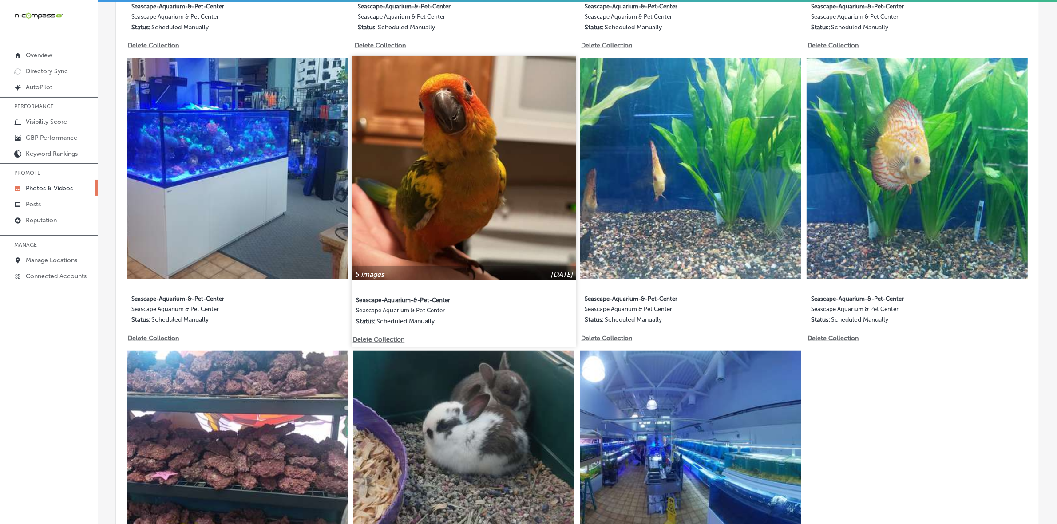
scroll to position [949, 0]
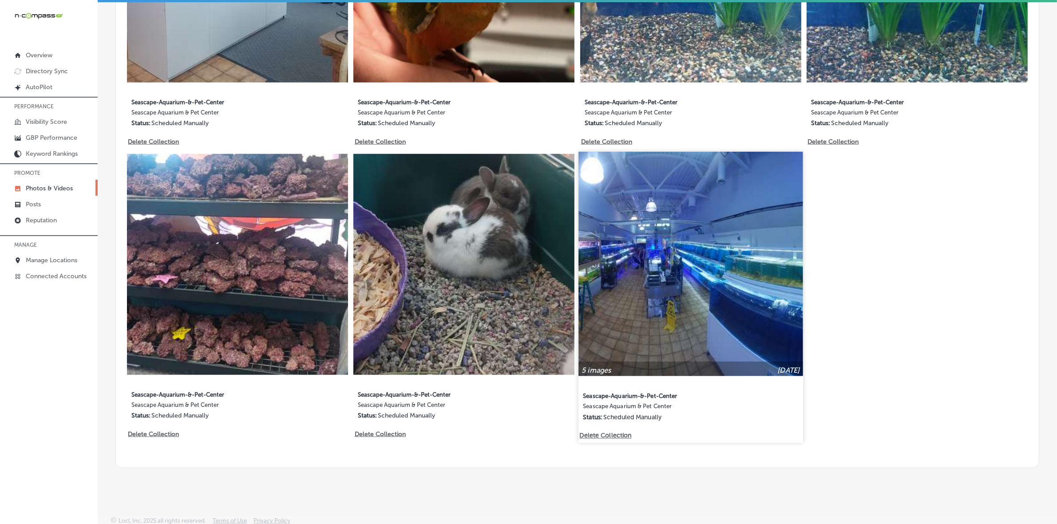
click at [715, 274] on img at bounding box center [690, 264] width 224 height 224
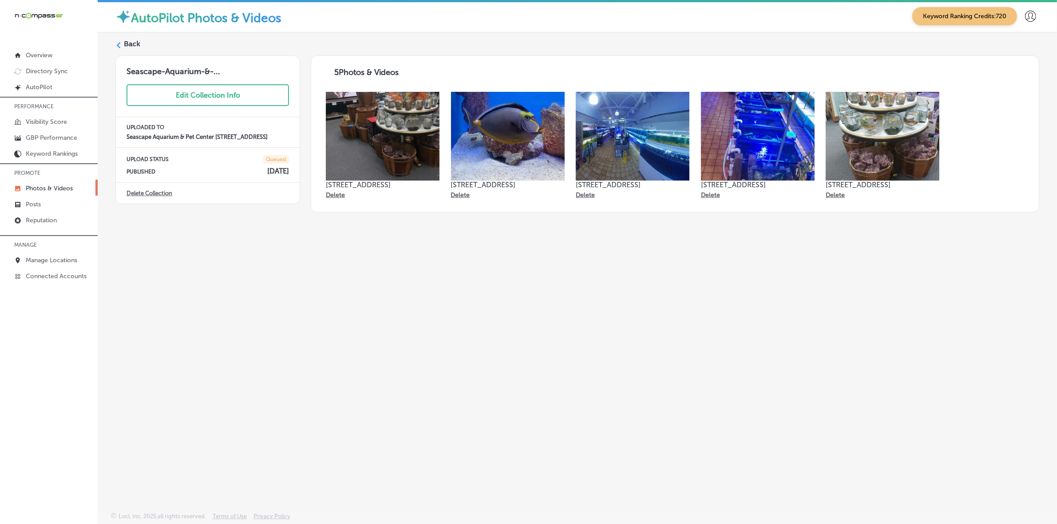
click at [119, 45] on icon at bounding box center [118, 45] width 6 height 6
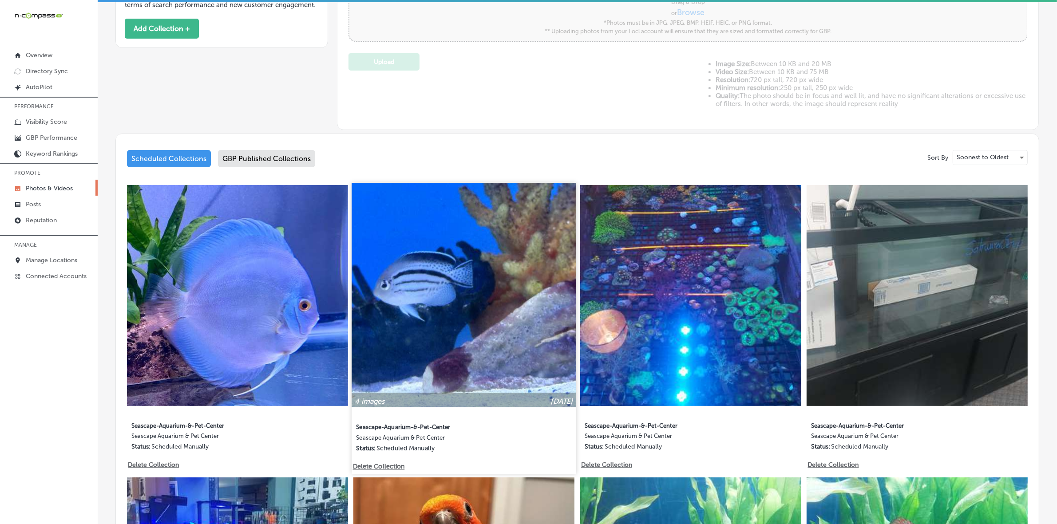
type input "5"
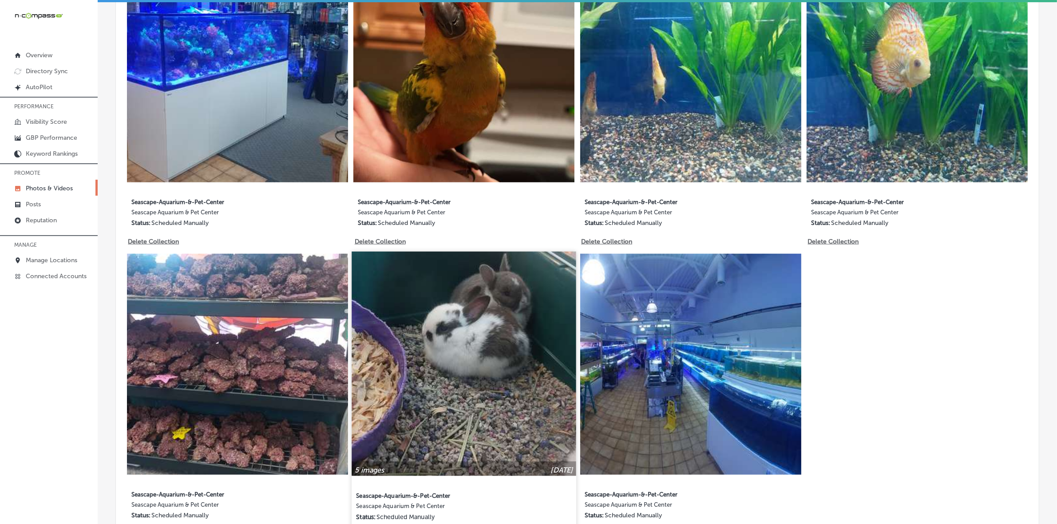
scroll to position [949, 0]
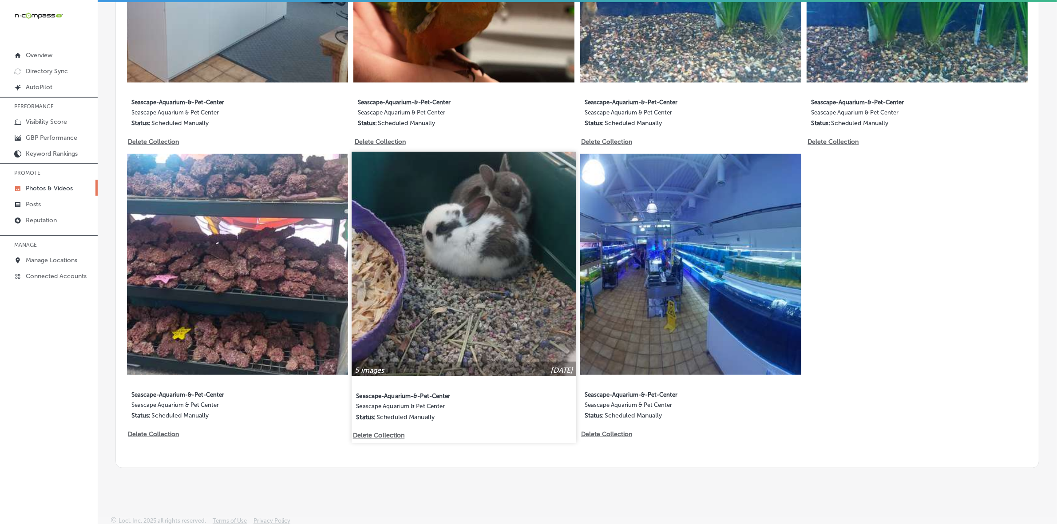
click at [509, 300] on img at bounding box center [464, 264] width 224 height 224
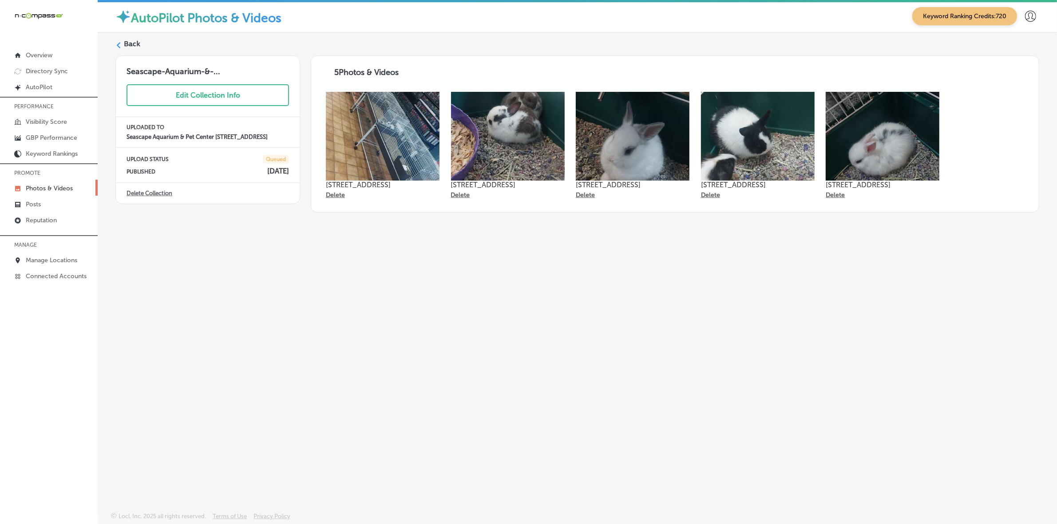
click at [122, 43] on div "Back" at bounding box center [577, 47] width 924 height 16
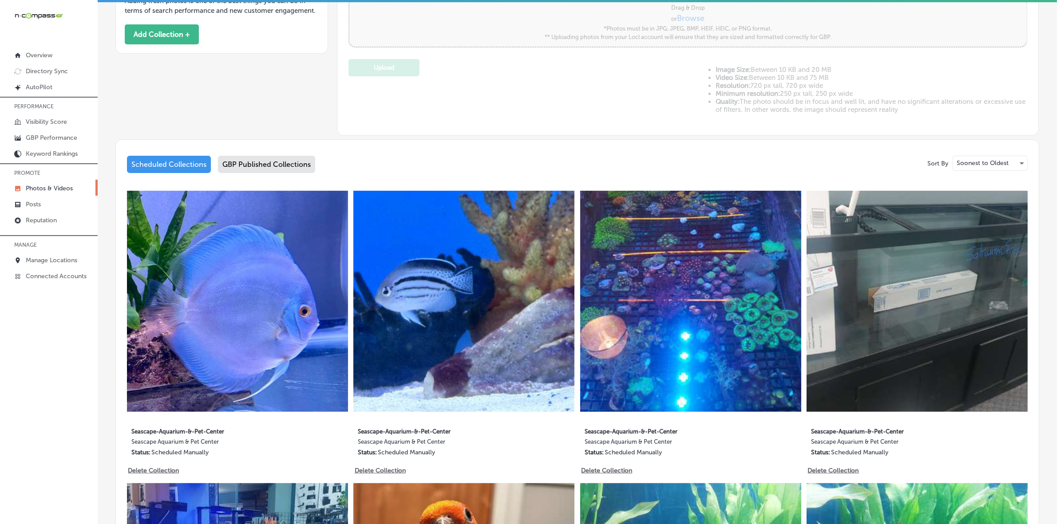
type input "5"
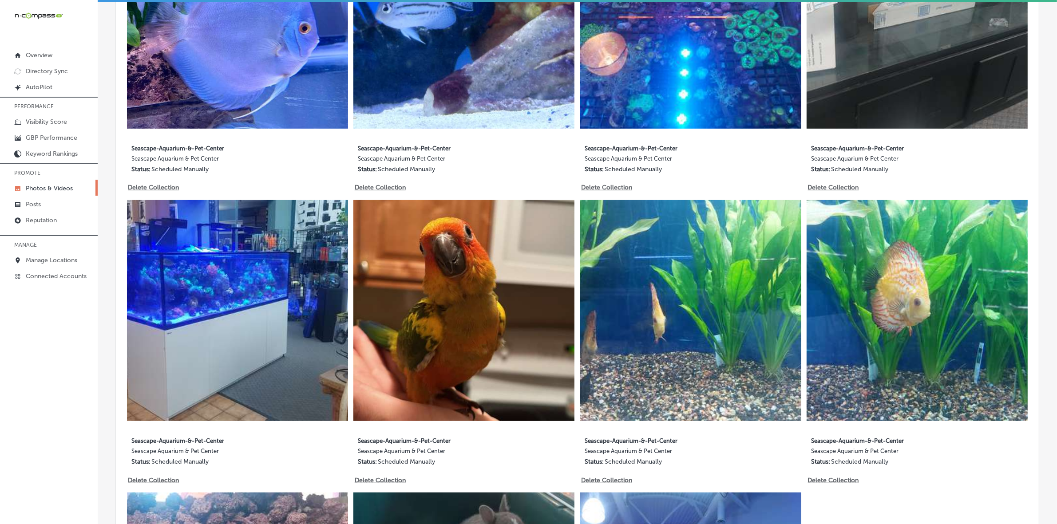
scroll to position [949, 0]
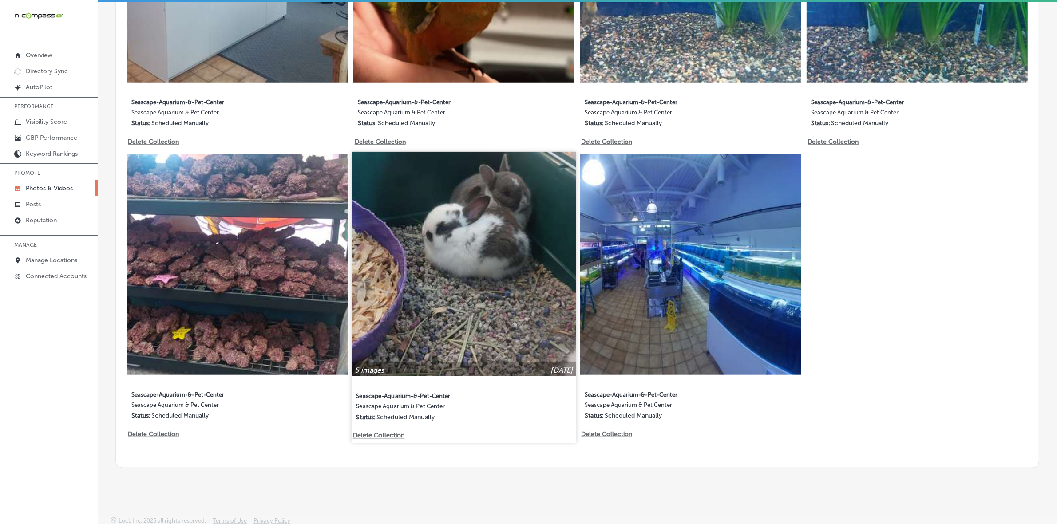
click at [476, 307] on img at bounding box center [464, 264] width 224 height 224
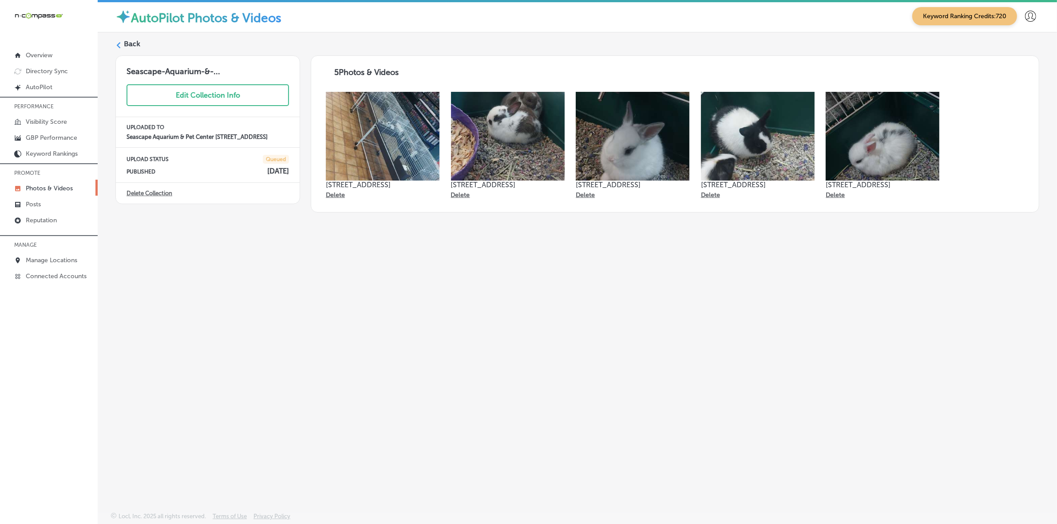
click at [121, 47] on icon at bounding box center [118, 45] width 6 height 6
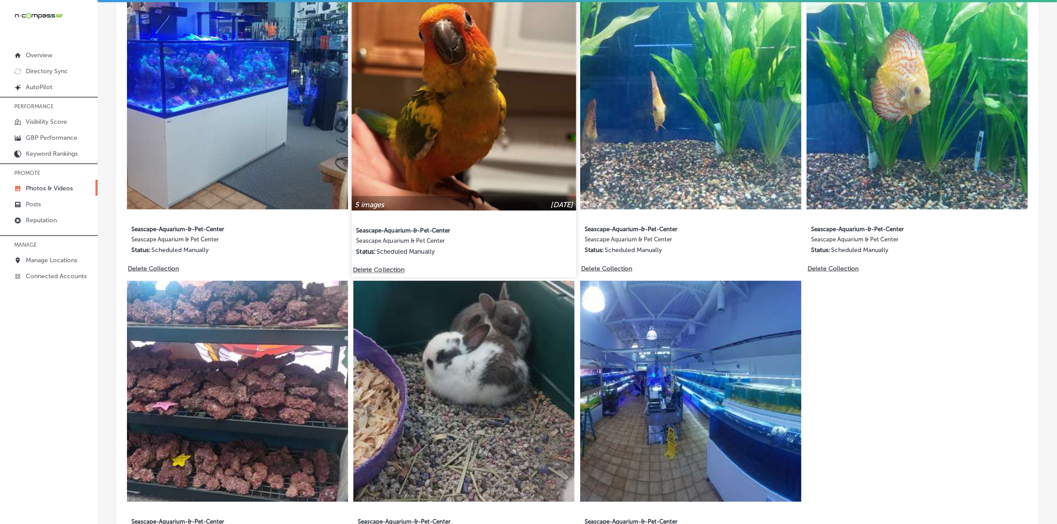
scroll to position [888, 0]
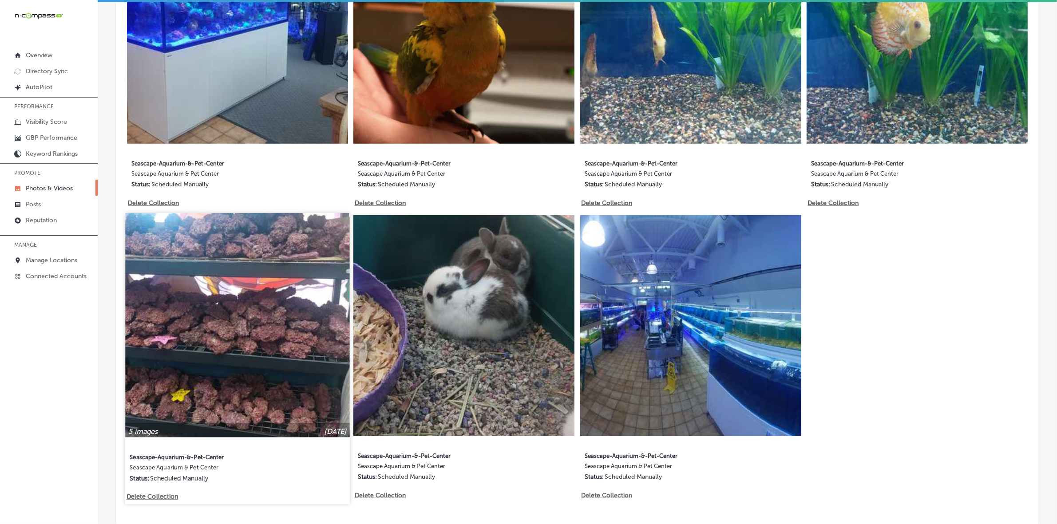
click at [253, 327] on img at bounding box center [237, 325] width 224 height 224
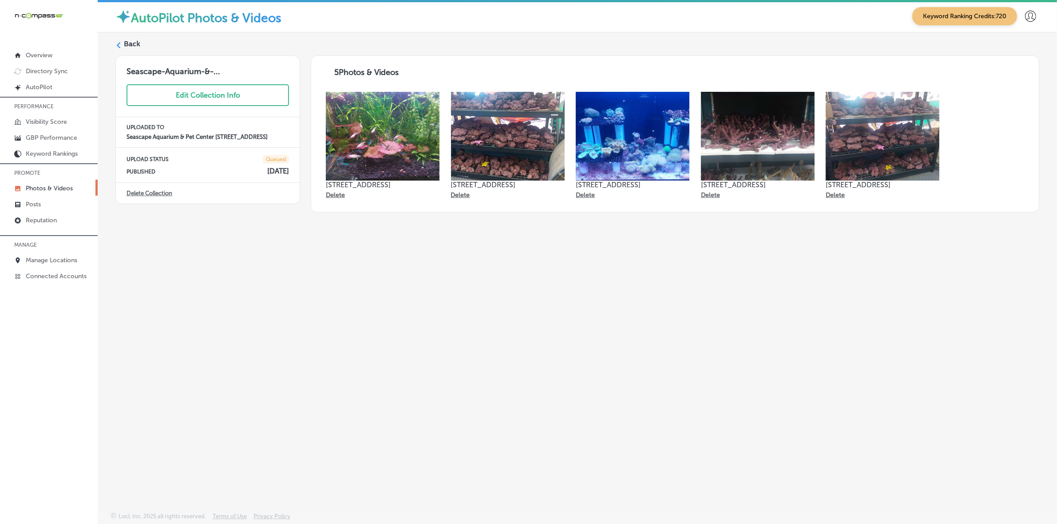
click at [121, 42] on div at bounding box center [118, 45] width 6 height 6
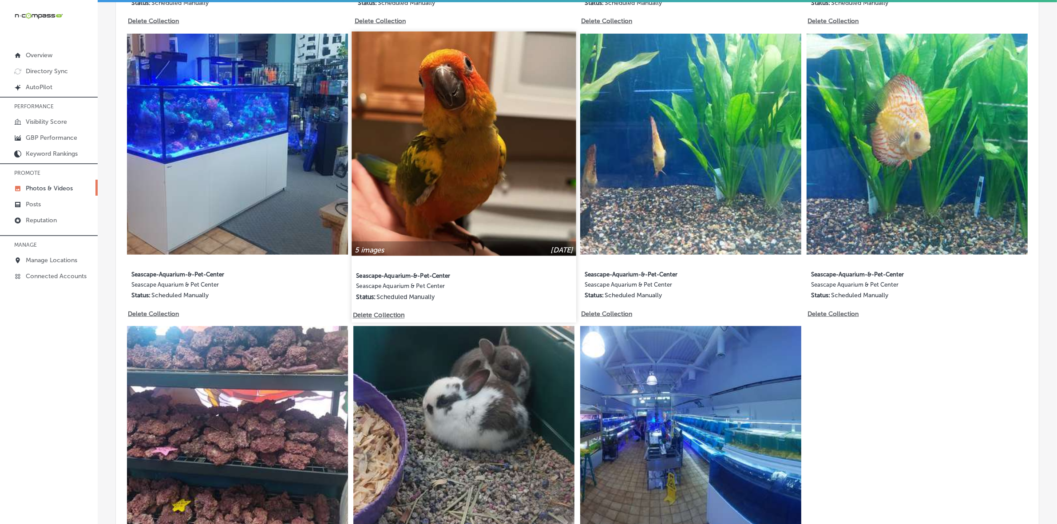
type input "5"
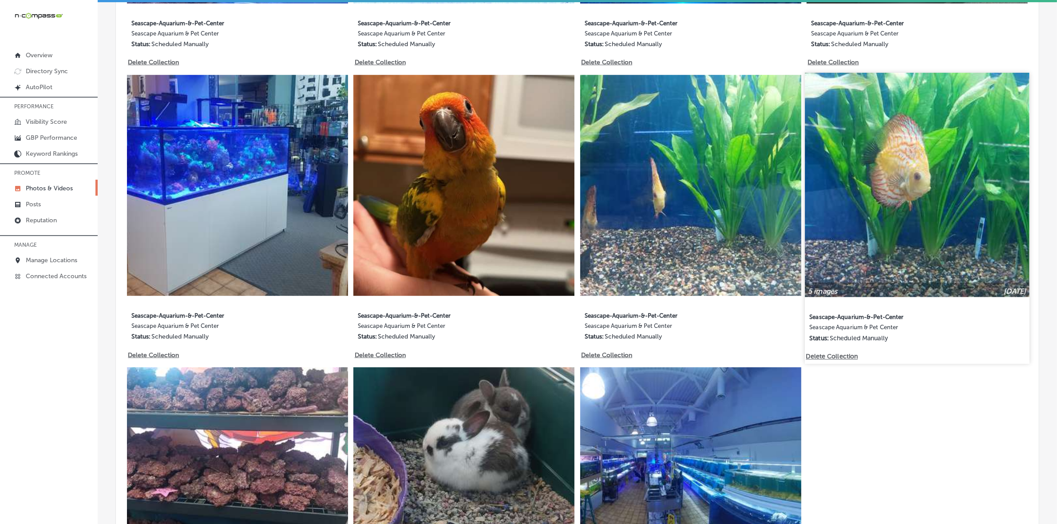
scroll to position [727, 0]
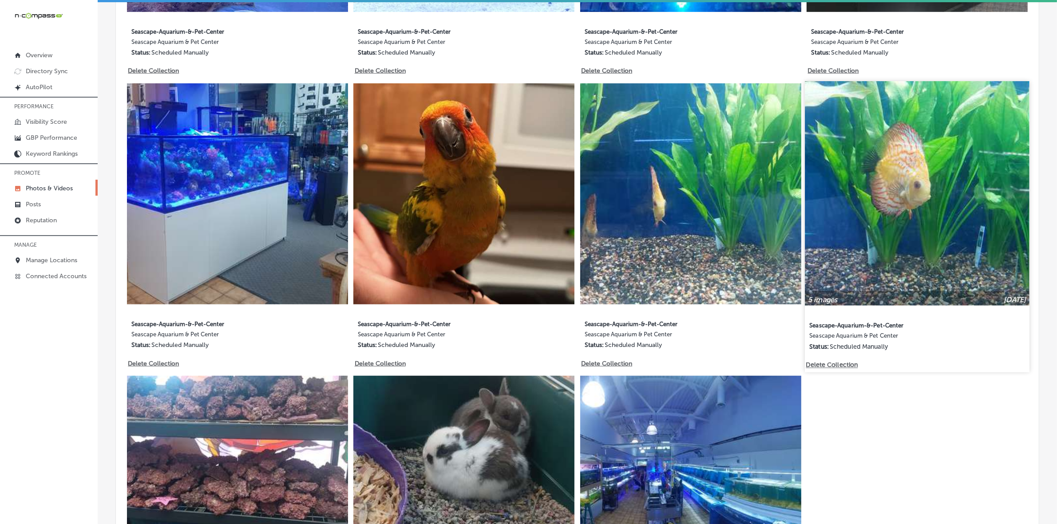
click at [985, 189] on img at bounding box center [917, 193] width 224 height 224
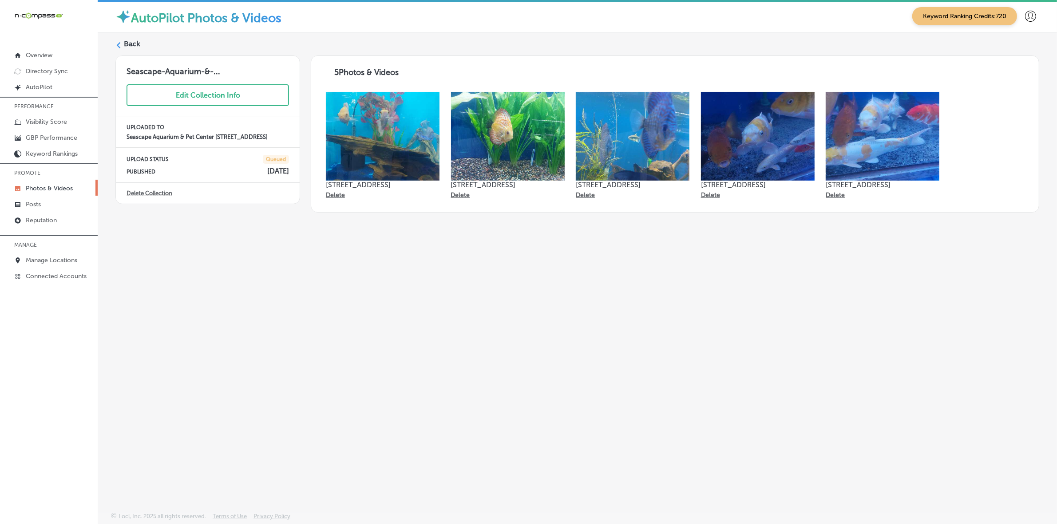
click at [116, 43] on icon at bounding box center [118, 45] width 6 height 6
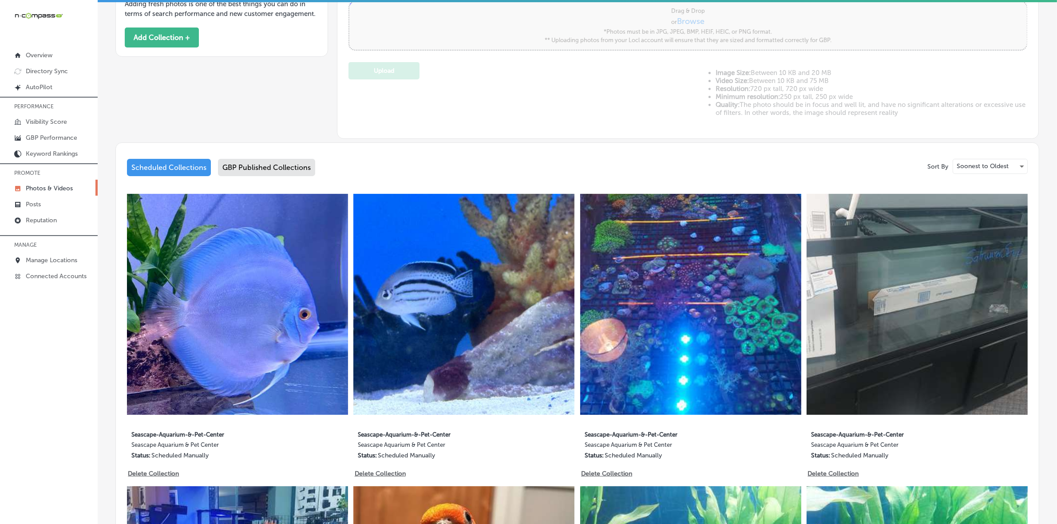
type input "5"
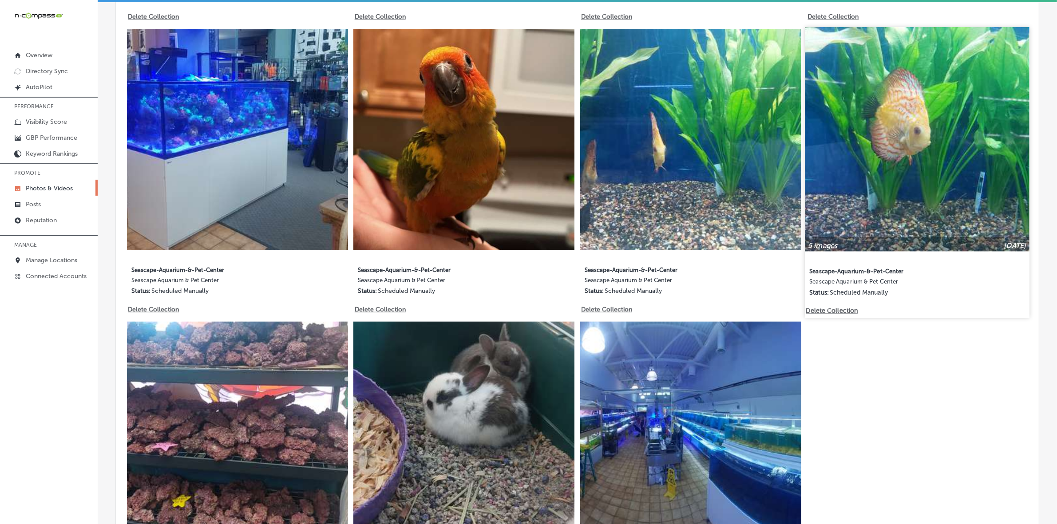
scroll to position [777, 0]
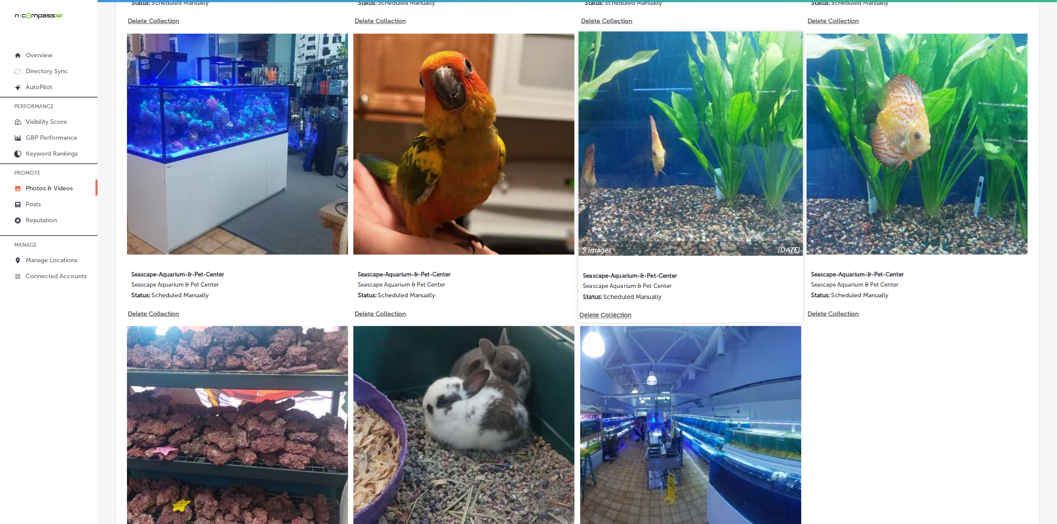
click at [720, 185] on img at bounding box center [690, 144] width 224 height 224
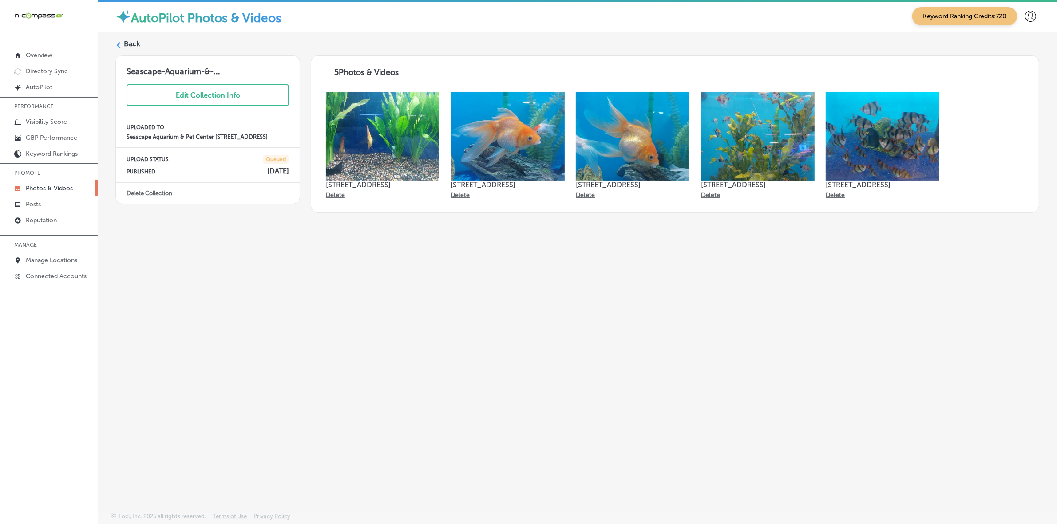
click at [124, 47] on label "Back" at bounding box center [132, 44] width 16 height 10
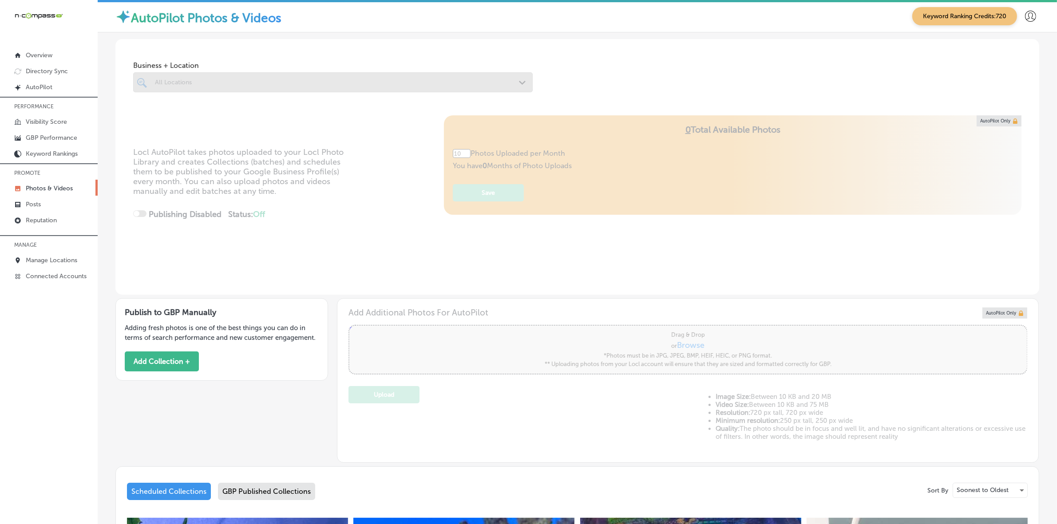
type input "5"
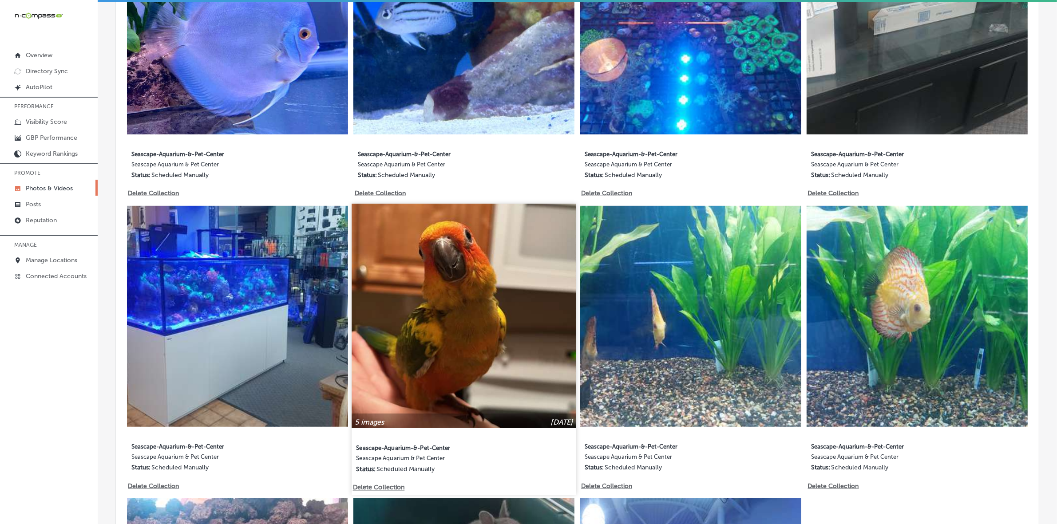
scroll to position [721, 0]
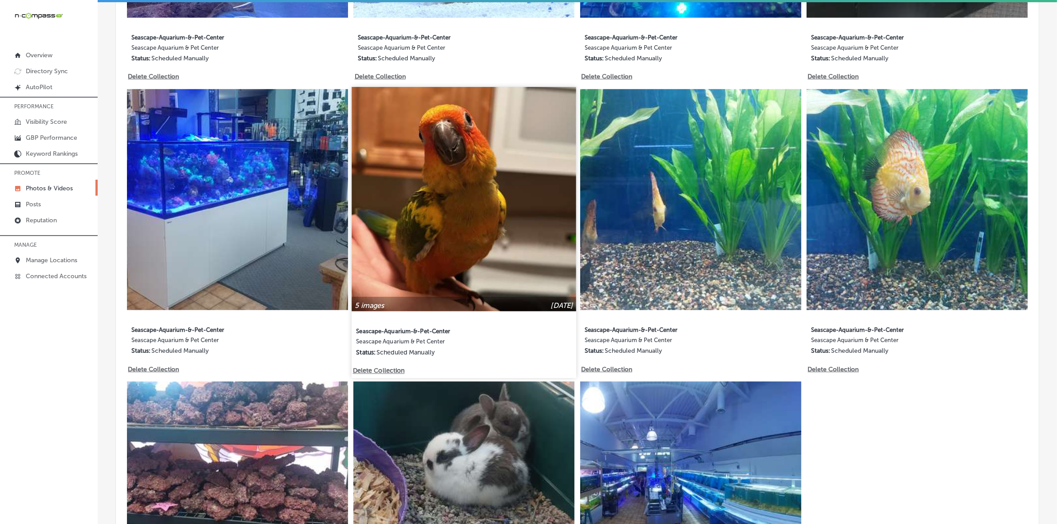
click at [426, 222] on img at bounding box center [464, 199] width 224 height 224
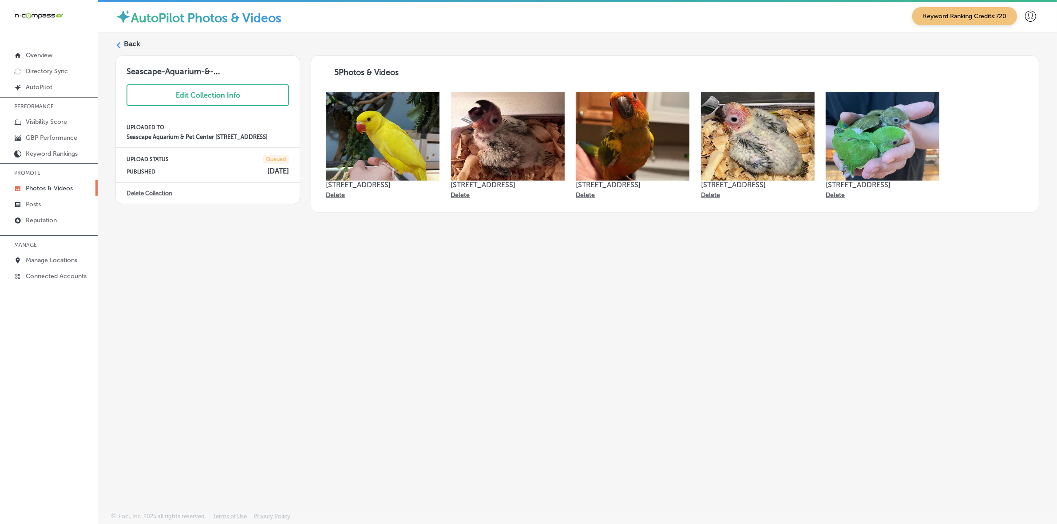
click at [124, 49] on label "Back" at bounding box center [132, 44] width 16 height 10
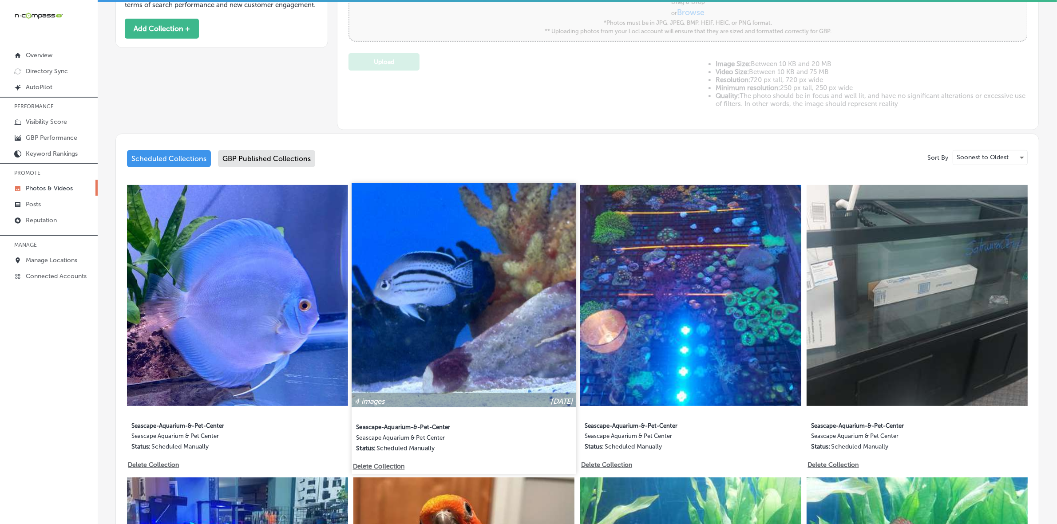
type input "5"
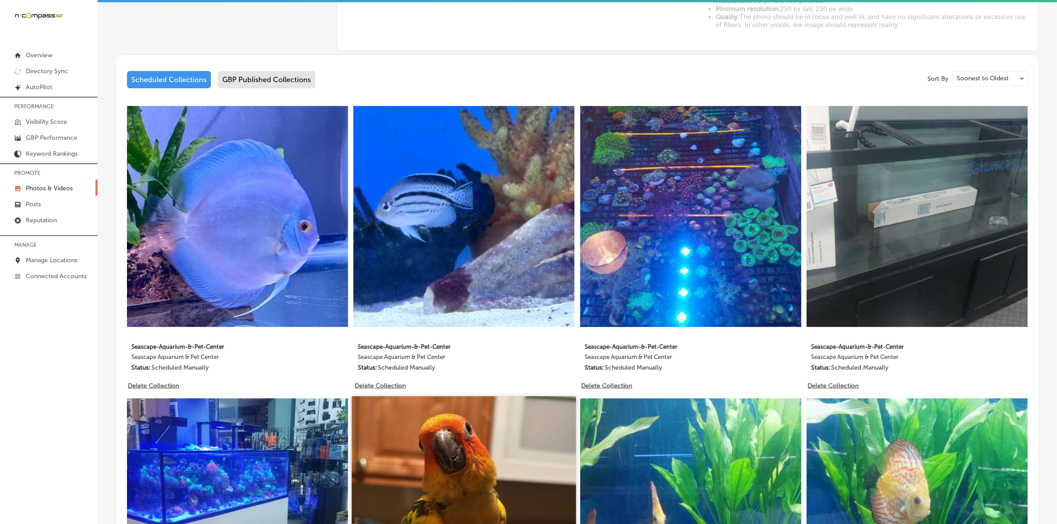
scroll to position [666, 0]
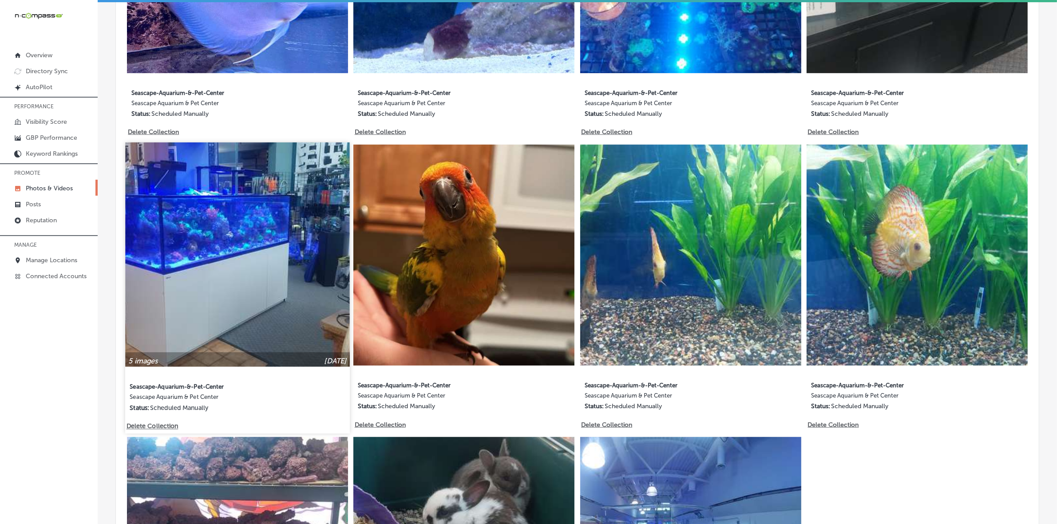
click at [231, 292] on img at bounding box center [237, 254] width 224 height 224
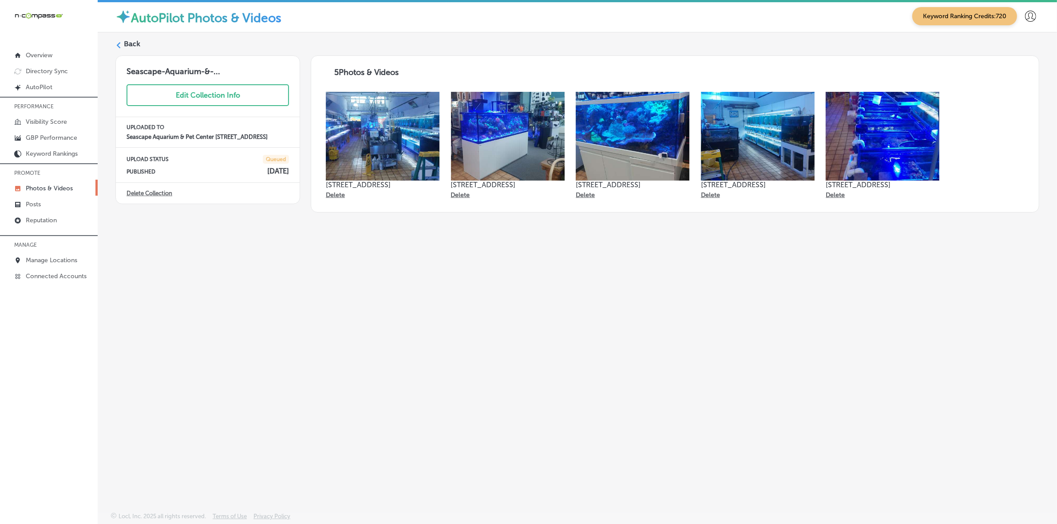
click at [118, 47] on polygon at bounding box center [119, 45] width 4 height 6
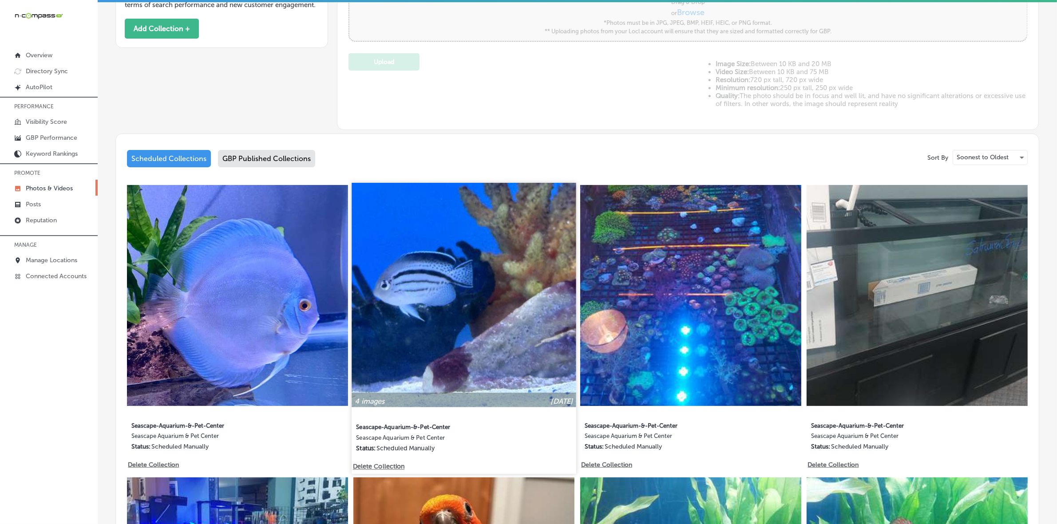
type input "5"
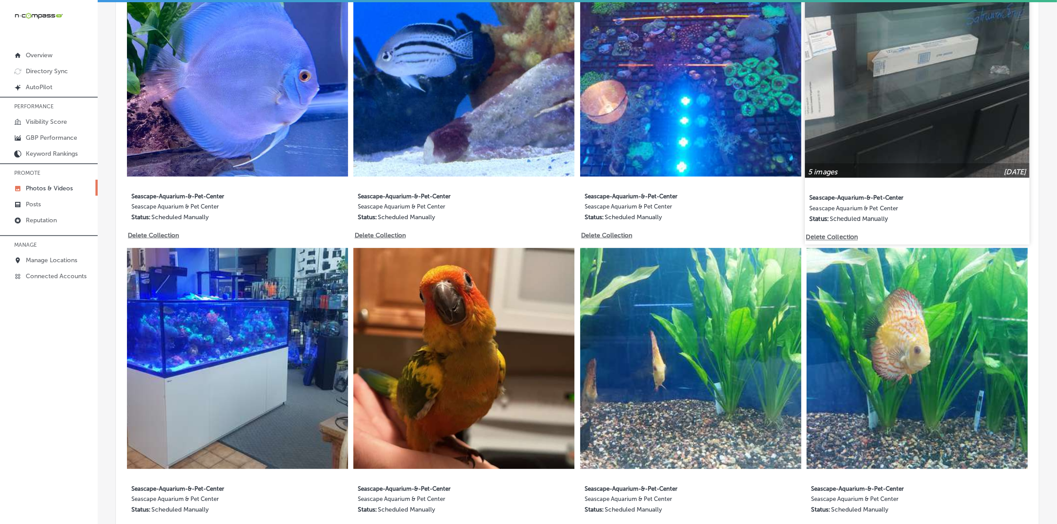
scroll to position [555, 0]
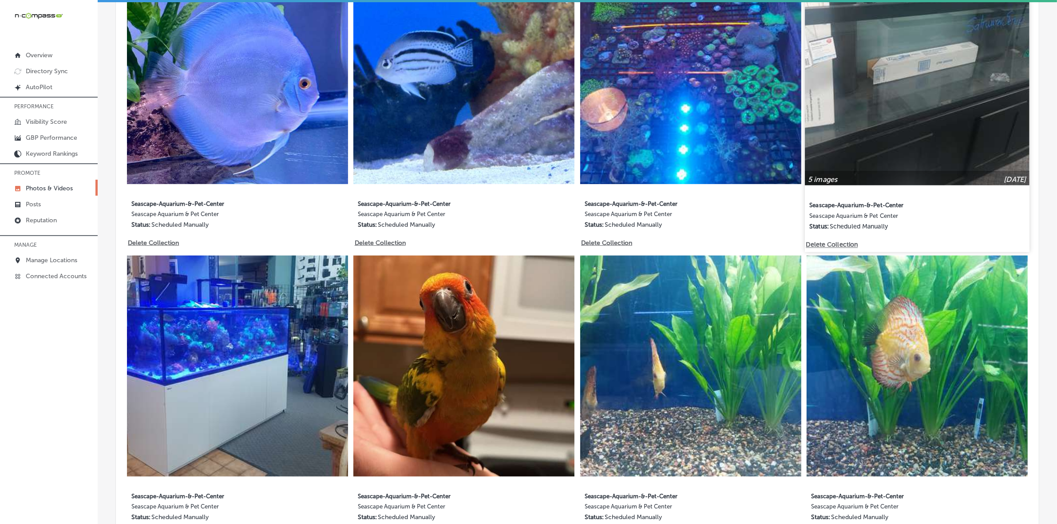
click at [942, 122] on img at bounding box center [917, 73] width 224 height 224
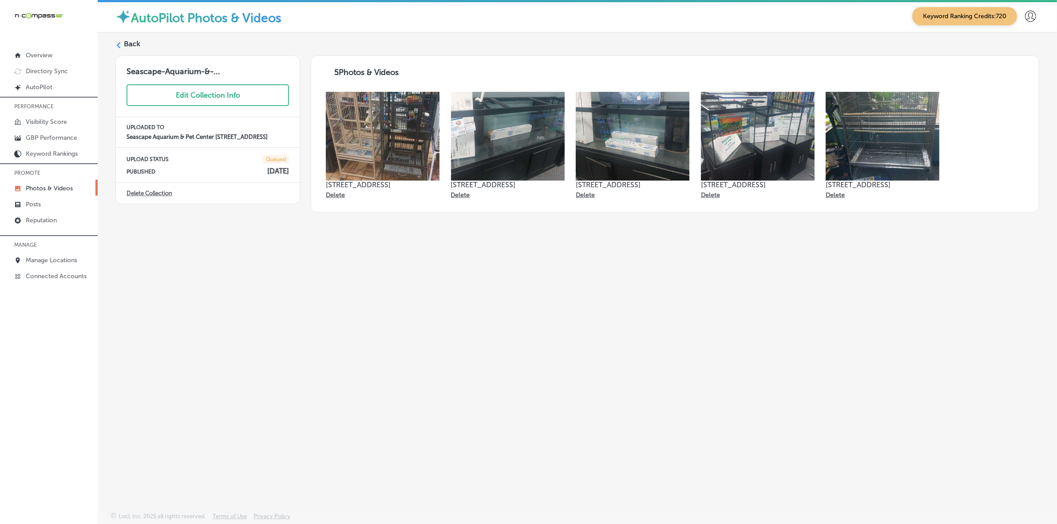
click at [123, 45] on div "Back" at bounding box center [577, 47] width 924 height 16
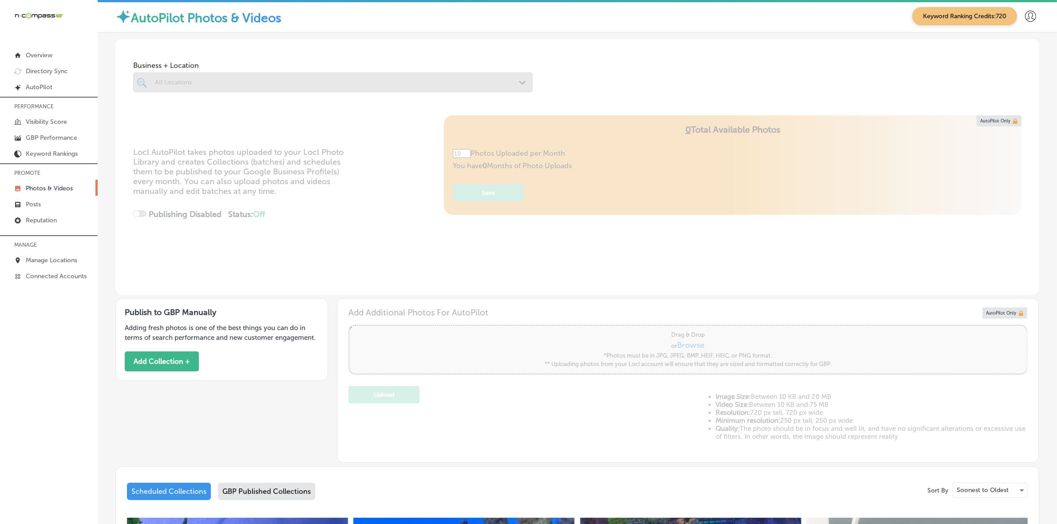
type input "5"
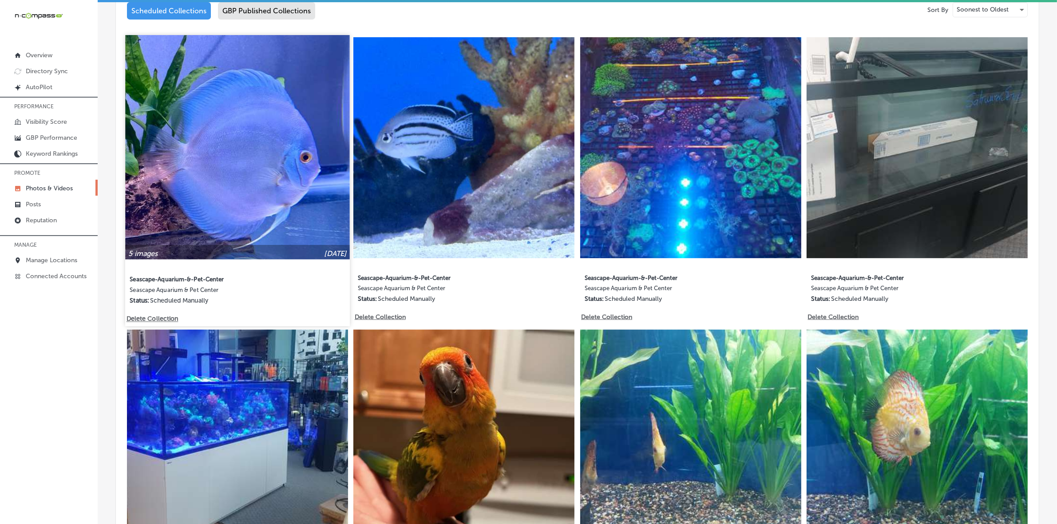
scroll to position [555, 0]
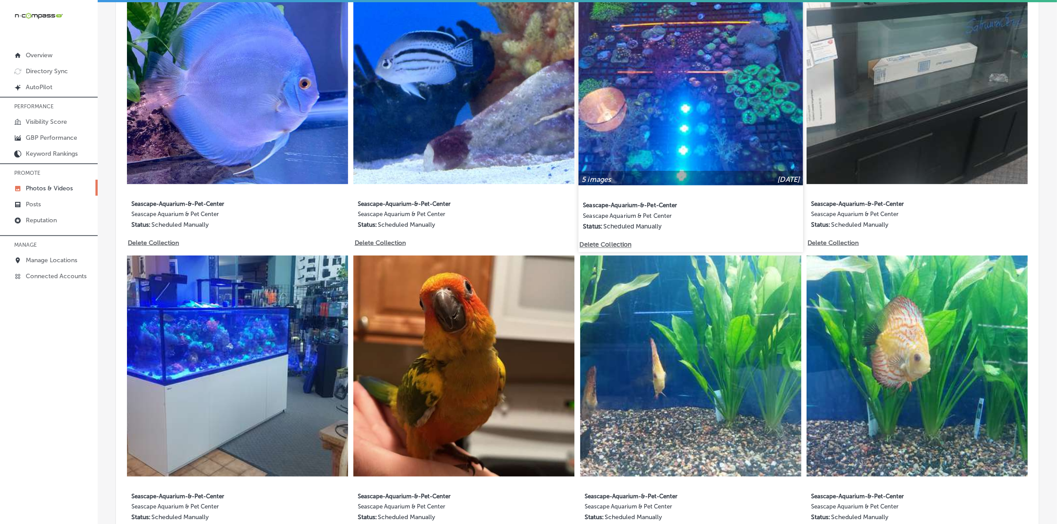
click at [712, 129] on img at bounding box center [690, 73] width 224 height 224
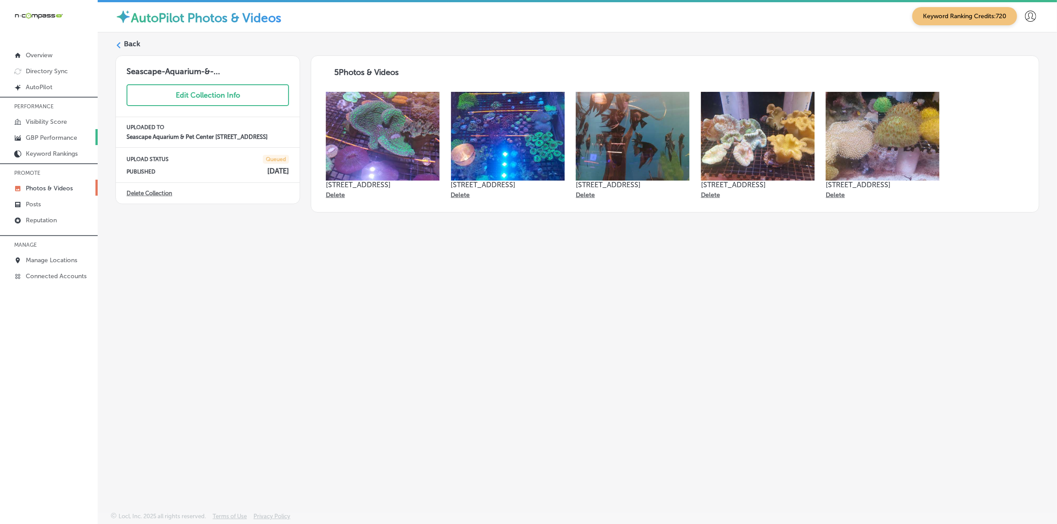
click at [118, 47] on polygon at bounding box center [119, 45] width 4 height 6
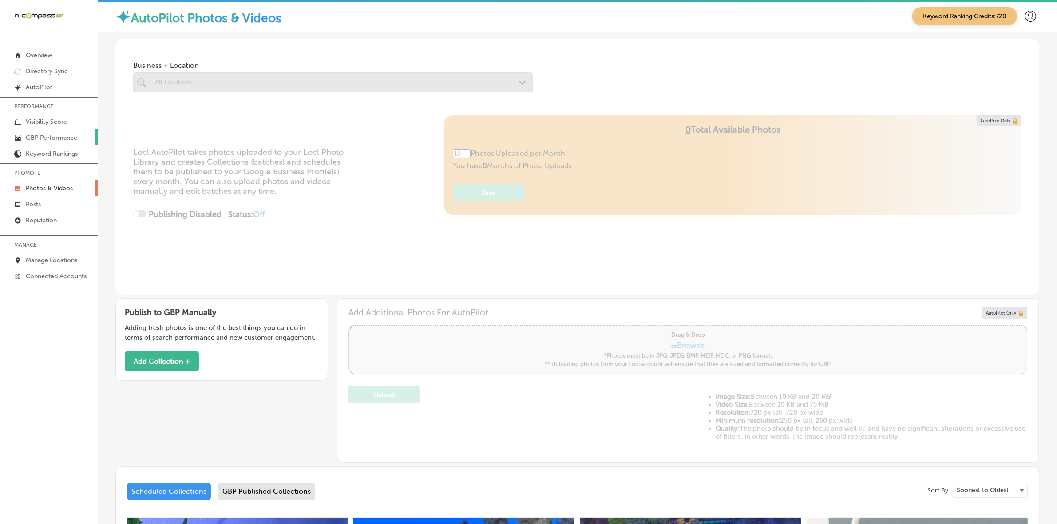
type input "5"
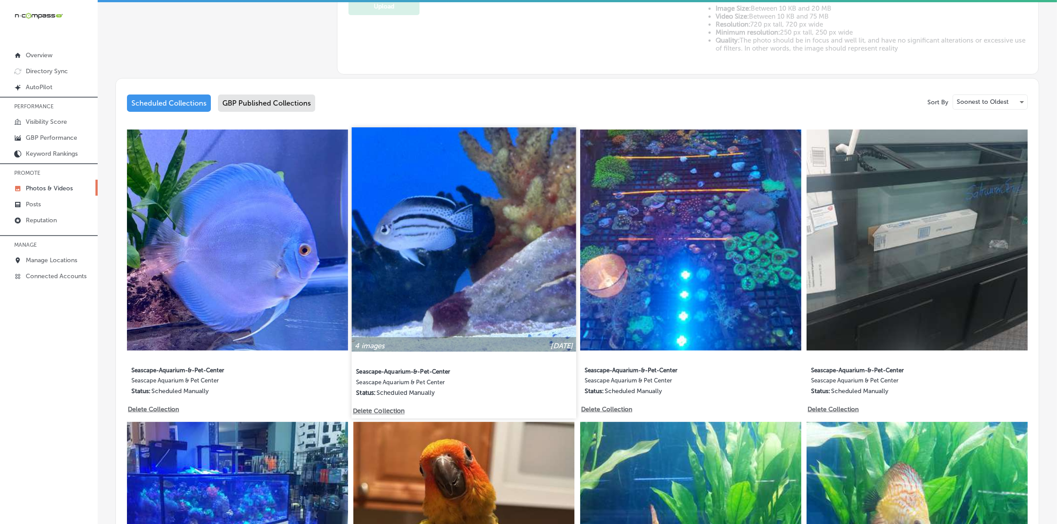
scroll to position [555, 0]
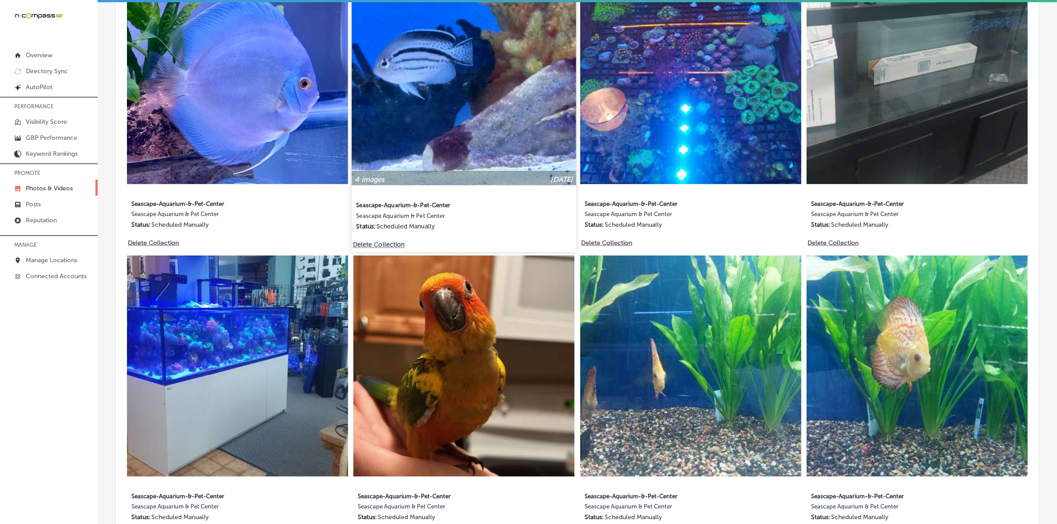
click at [449, 110] on img at bounding box center [464, 73] width 224 height 224
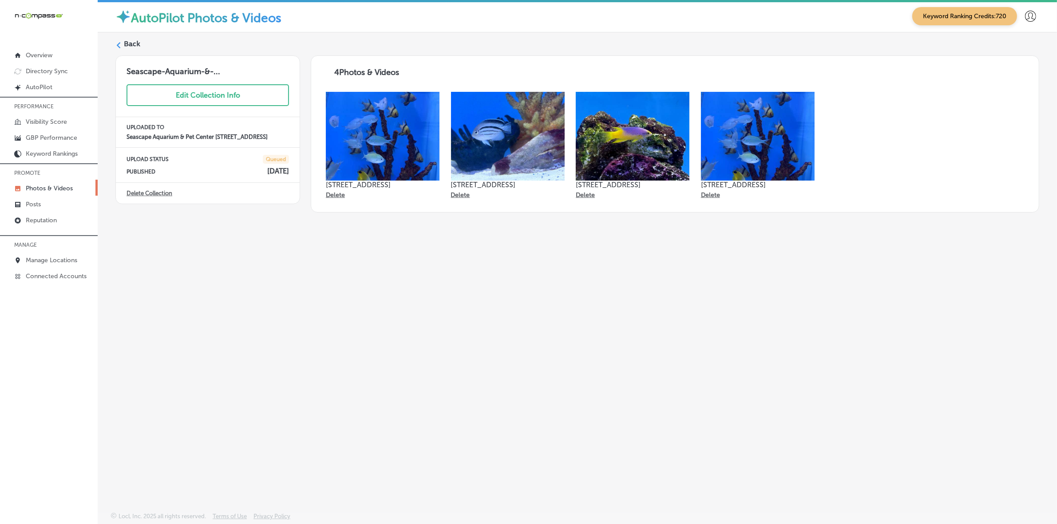
click at [123, 47] on div "Back" at bounding box center [577, 47] width 924 height 16
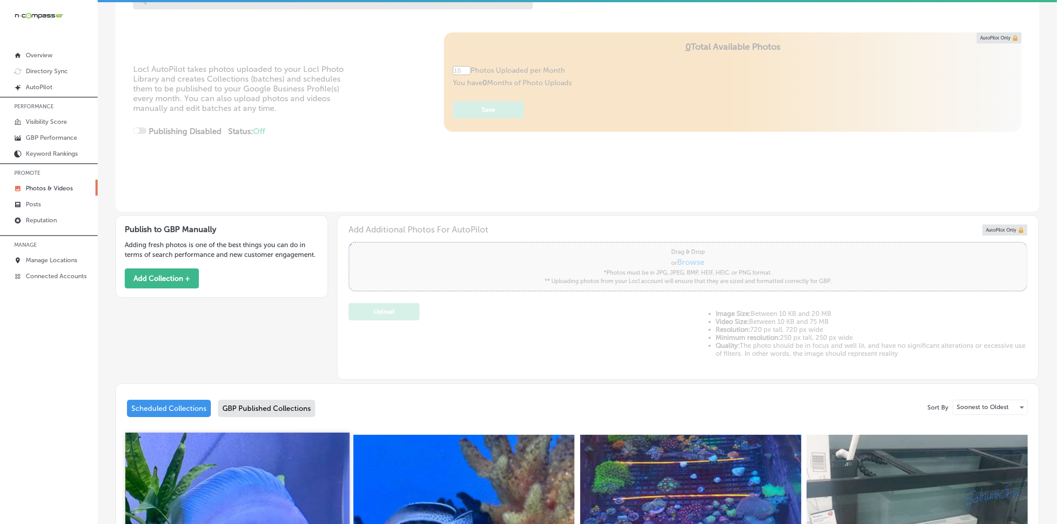
type input "5"
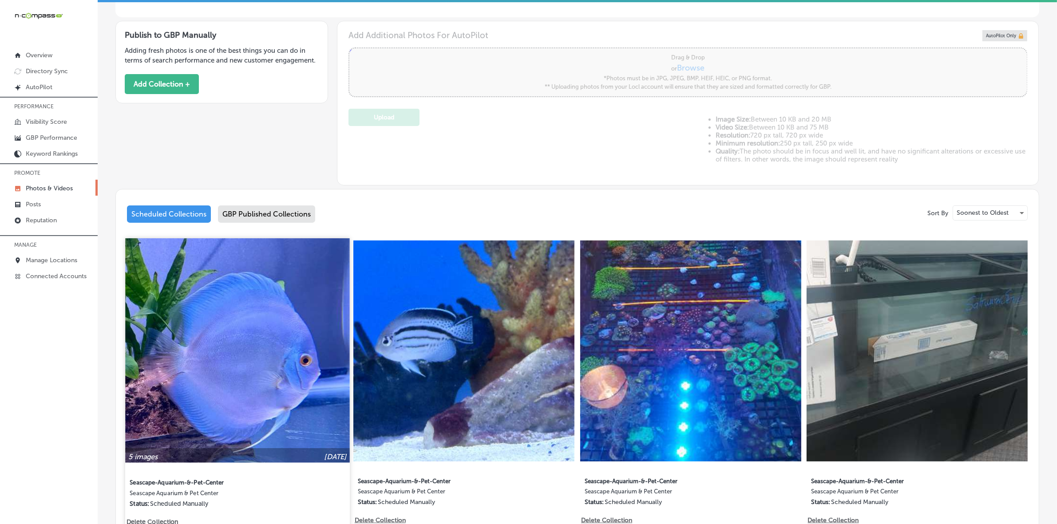
click at [251, 364] on img at bounding box center [237, 350] width 224 height 224
